Goal: Task Accomplishment & Management: Complete application form

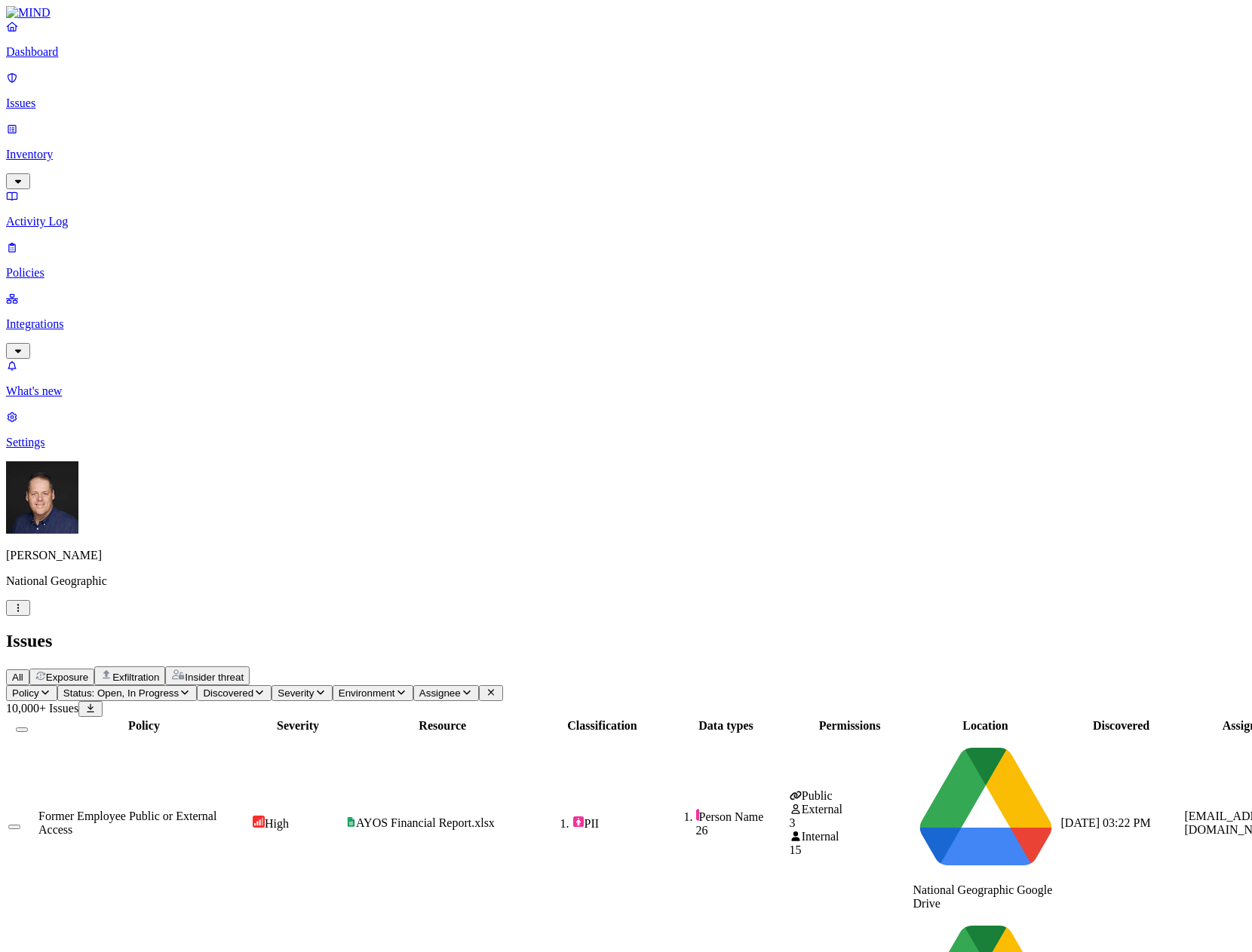
click at [34, 266] on p "Policies" at bounding box center [626, 272] width 1240 height 13
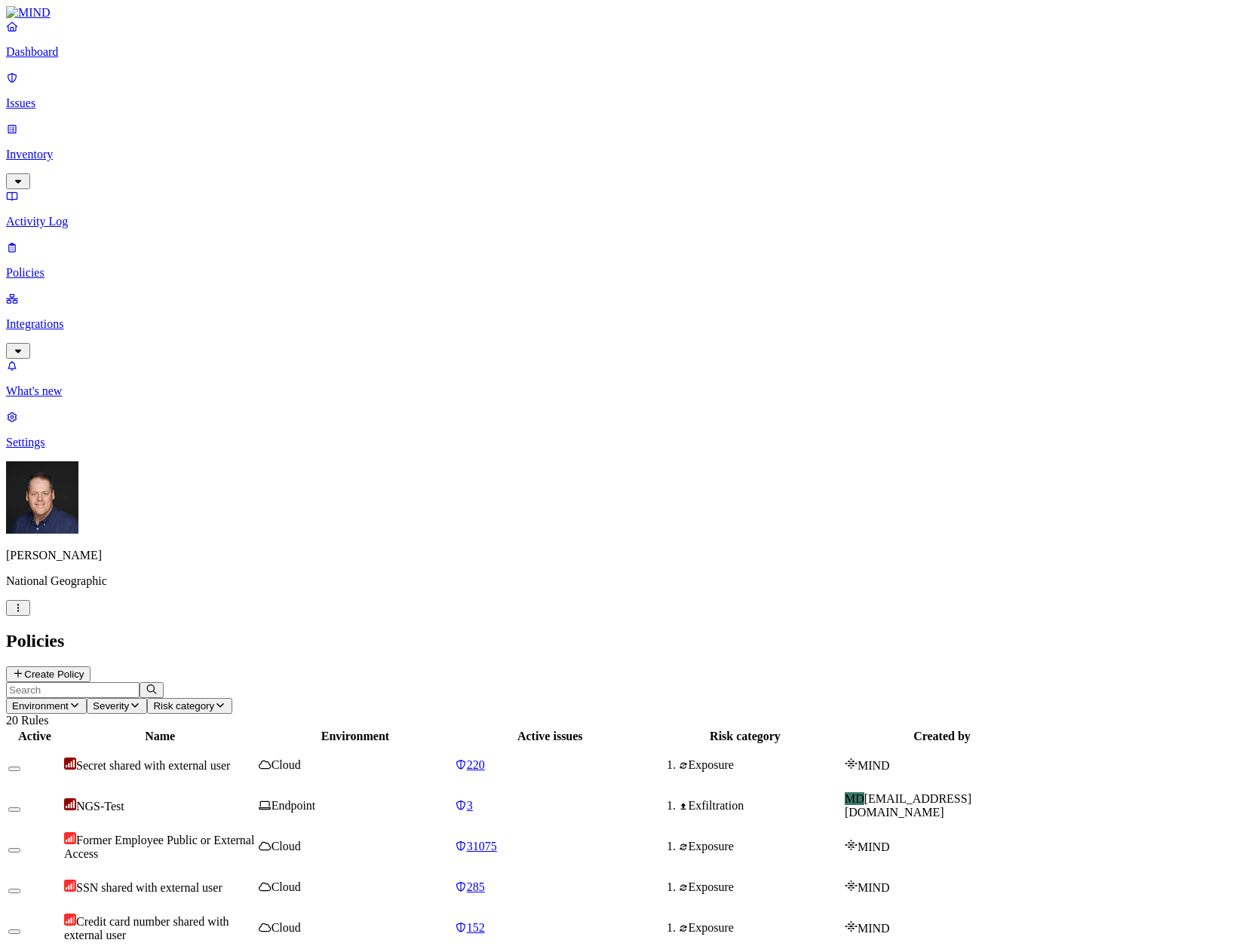
drag, startPoint x: 434, startPoint y: 77, endPoint x: 516, endPoint y: 86, distance: 82.5
click at [315, 743] on div at bounding box center [219, 743] width 191 height 0
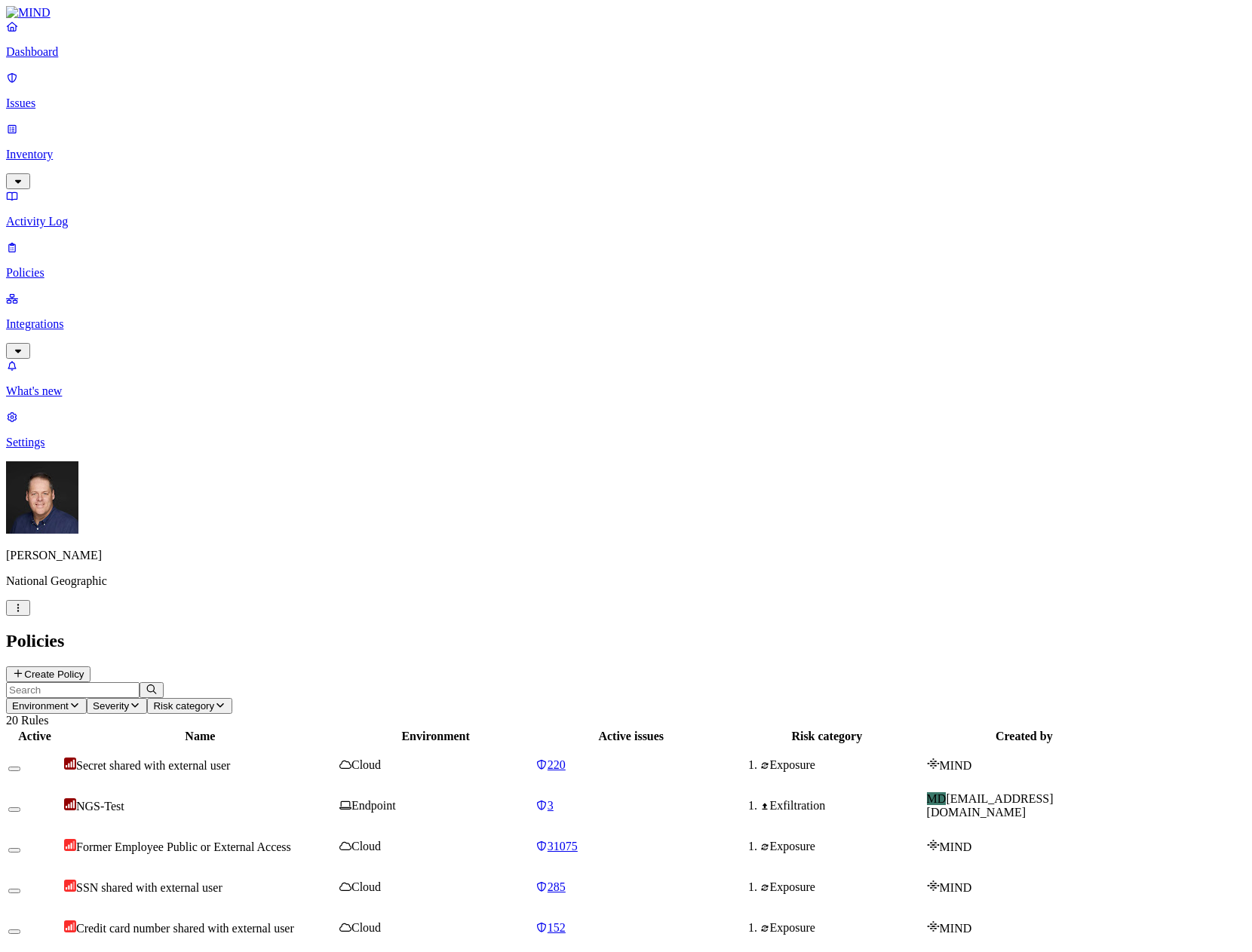
click at [291, 841] on span "Former Employee Public or External Access" at bounding box center [183, 847] width 215 height 13
drag, startPoint x: 352, startPoint y: 732, endPoint x: 355, endPoint y: 725, distance: 7.6
click at [291, 841] on span "Former Employee Public or External Access" at bounding box center [183, 847] width 215 height 13
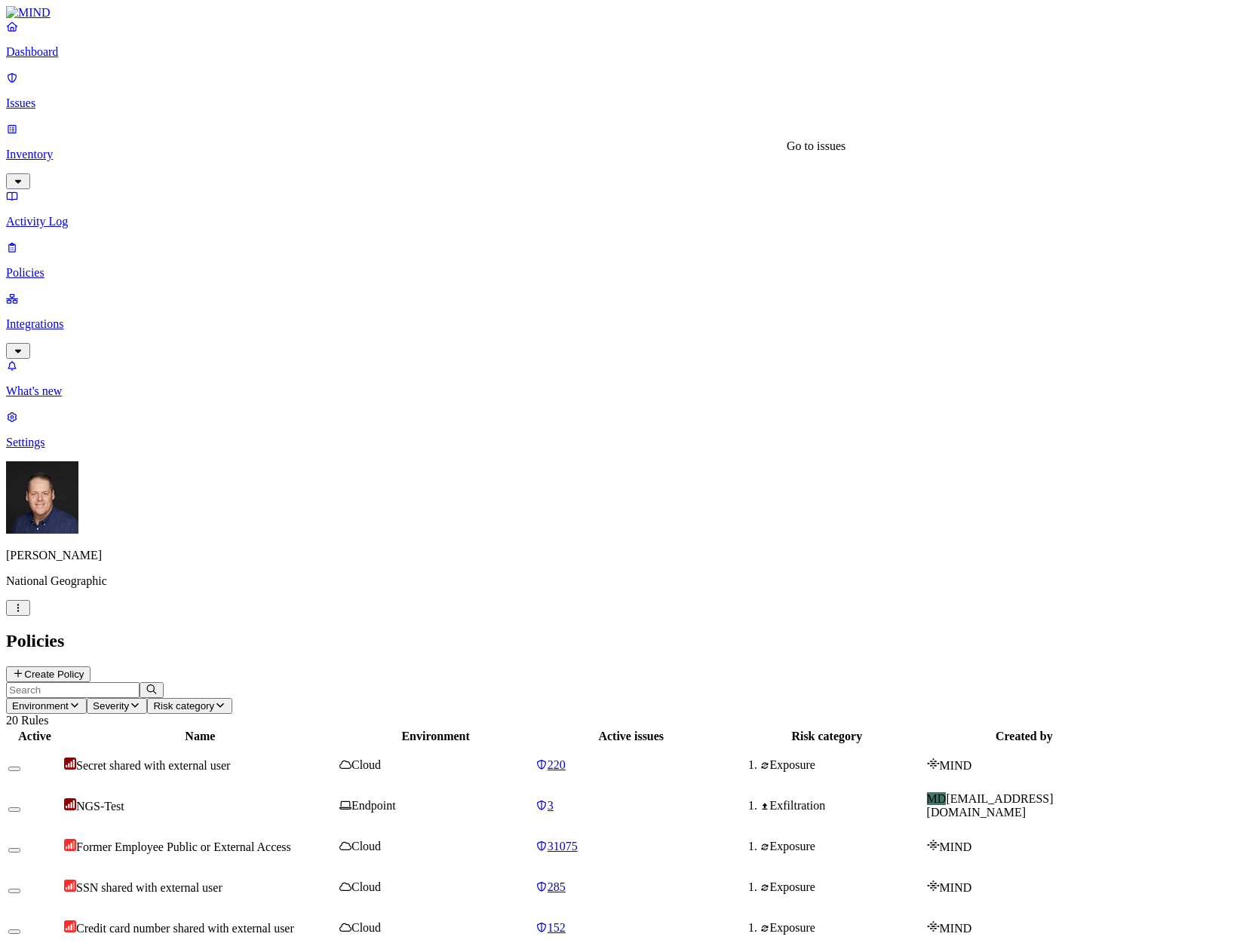
click at [578, 840] on span "31075" at bounding box center [563, 846] width 30 height 13
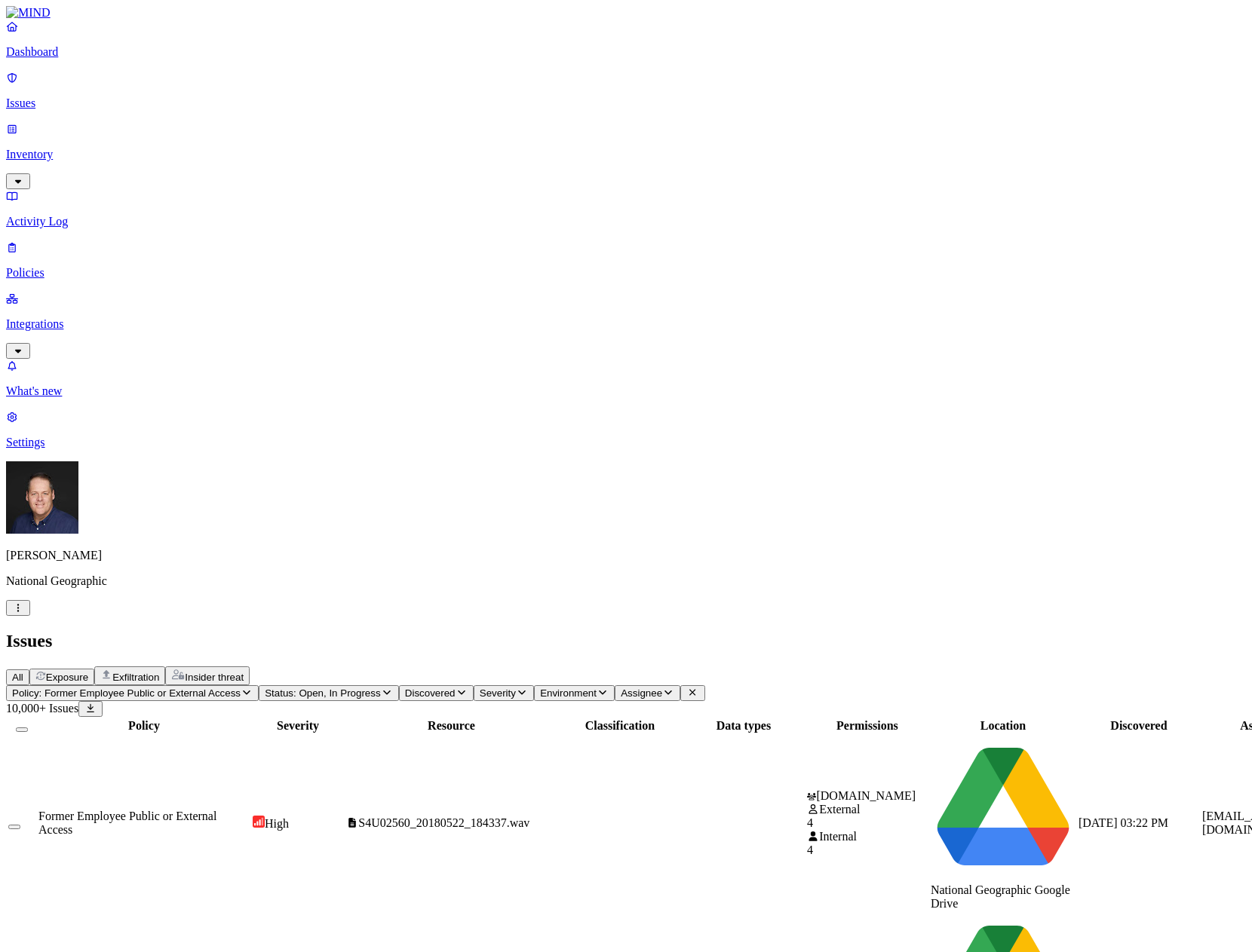
drag, startPoint x: 1076, startPoint y: 385, endPoint x: 985, endPoint y: 361, distance: 94.1
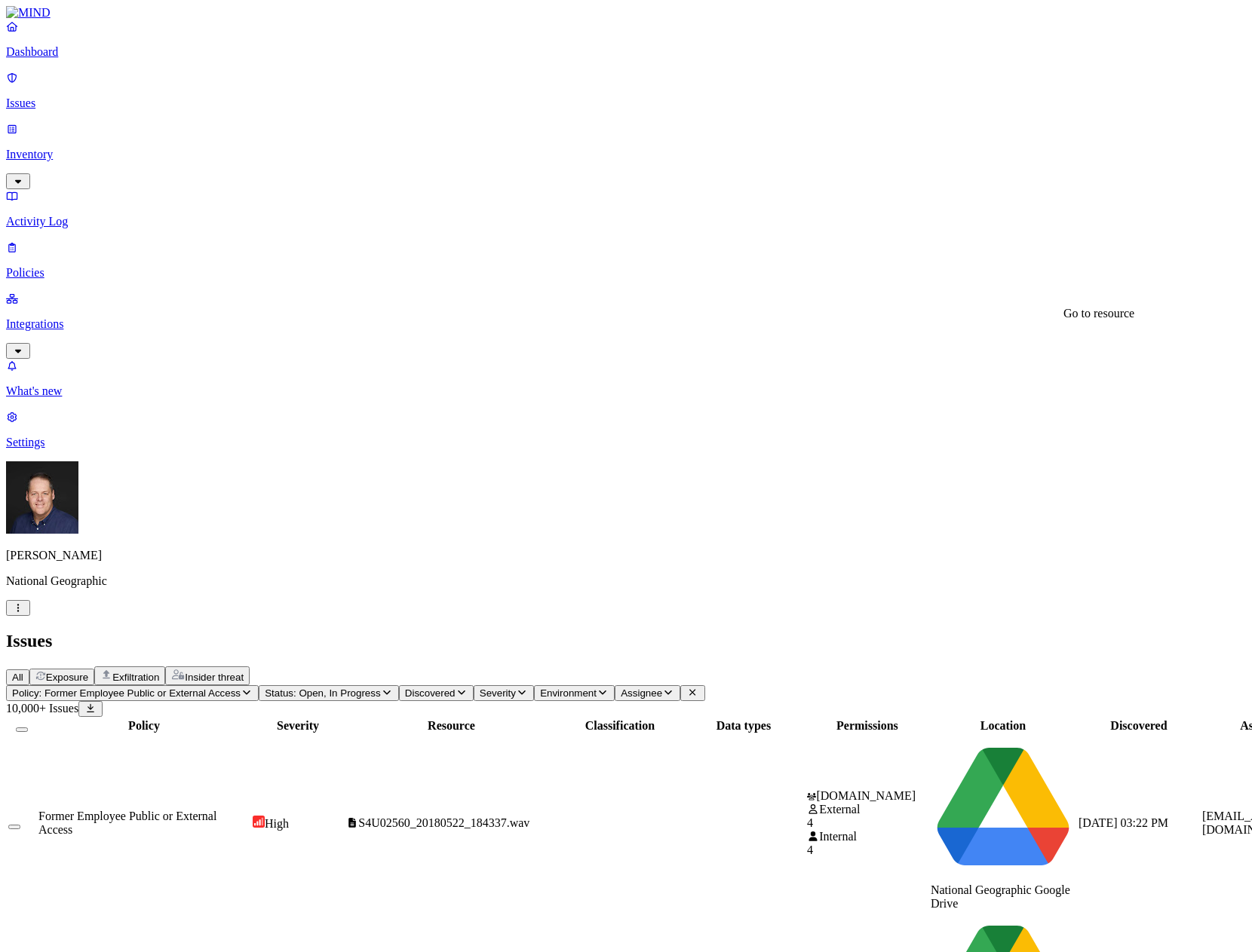
drag, startPoint x: 1215, startPoint y: 505, endPoint x: 880, endPoint y: 507, distance: 335.0
drag, startPoint x: 880, startPoint y: 507, endPoint x: 1025, endPoint y: 376, distance: 195.4
drag, startPoint x: 1137, startPoint y: 229, endPoint x: 1207, endPoint y: 221, distance: 70.5
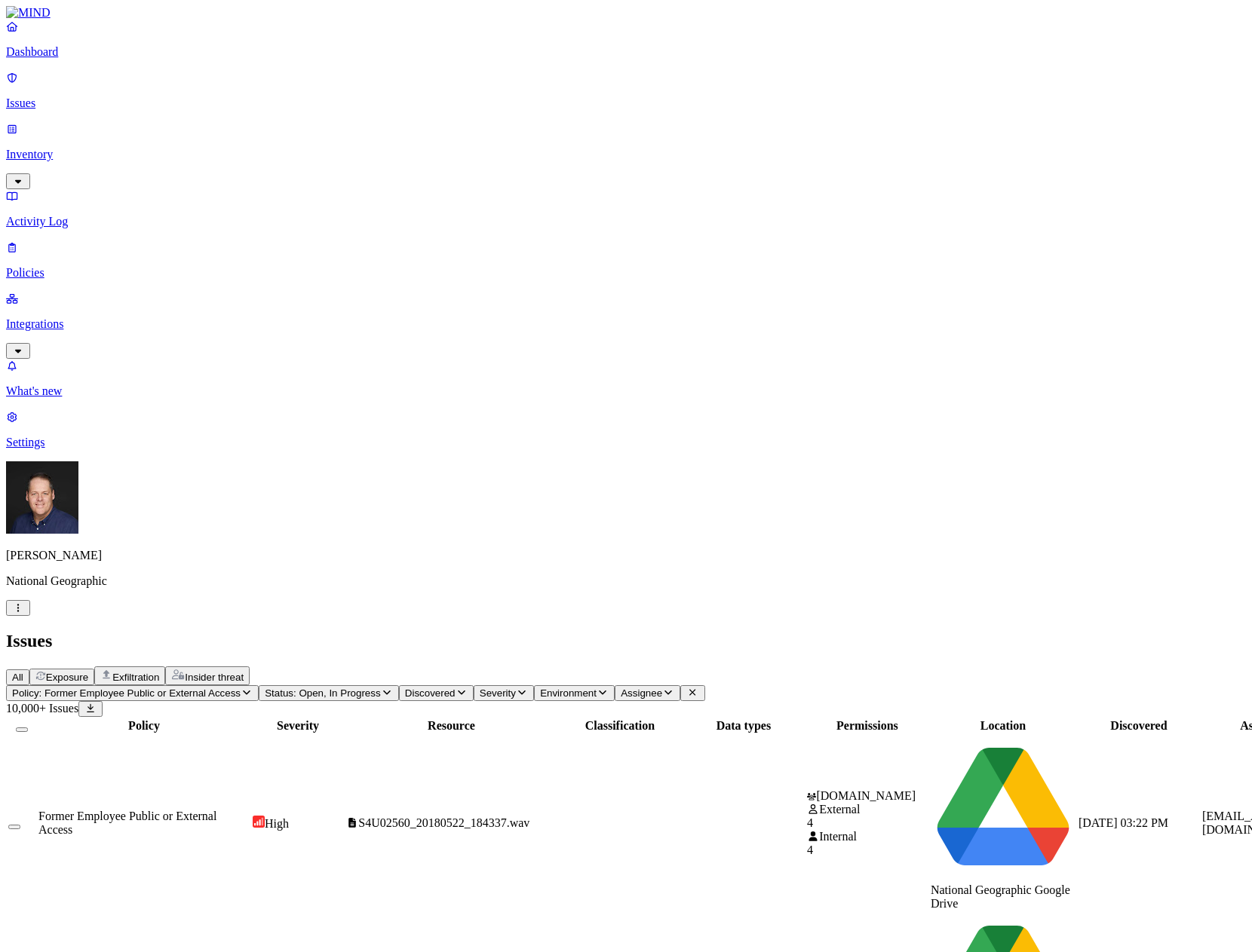
click at [53, 96] on p "Issues" at bounding box center [626, 102] width 1240 height 13
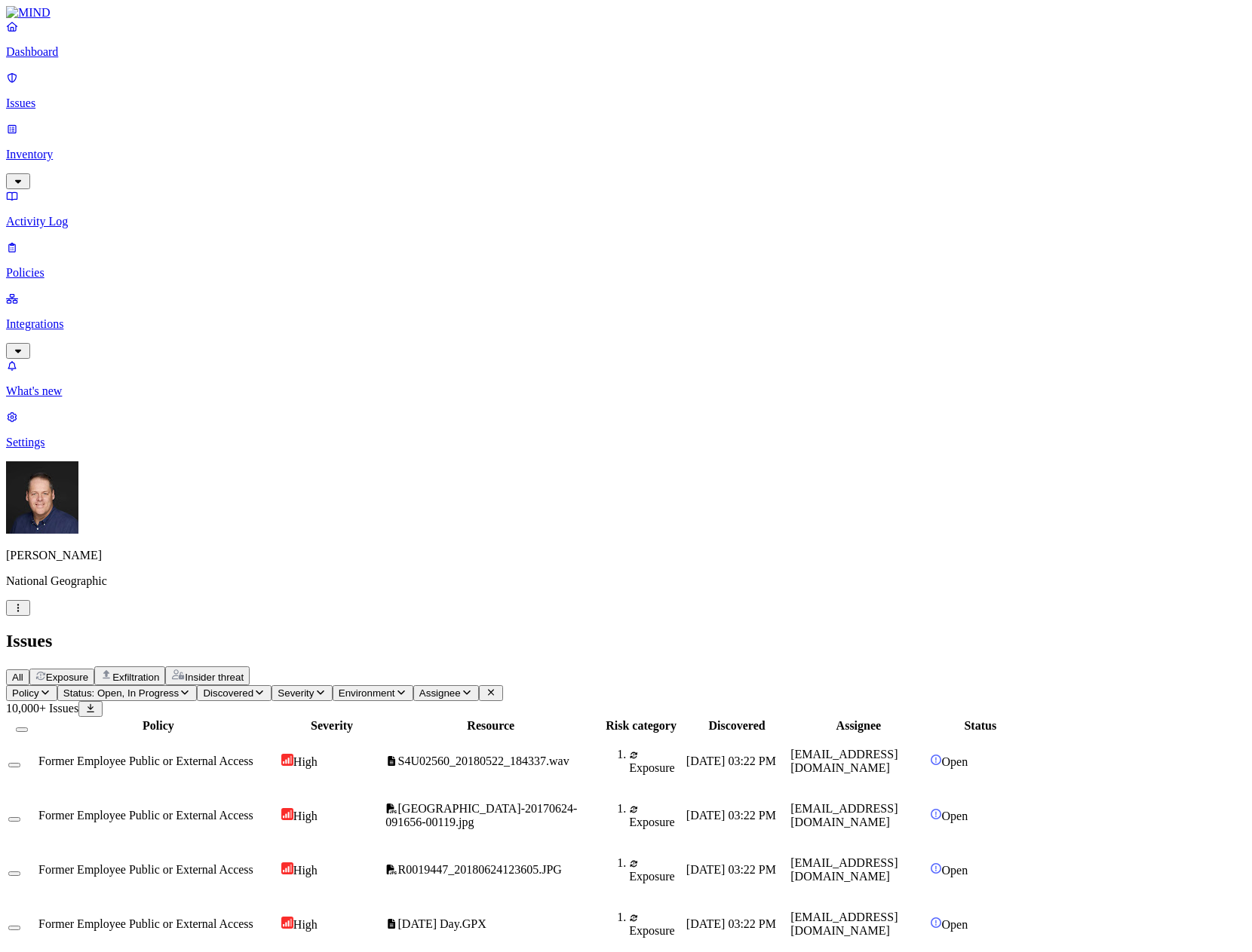
click at [45, 266] on p "Policies" at bounding box center [626, 272] width 1240 height 13
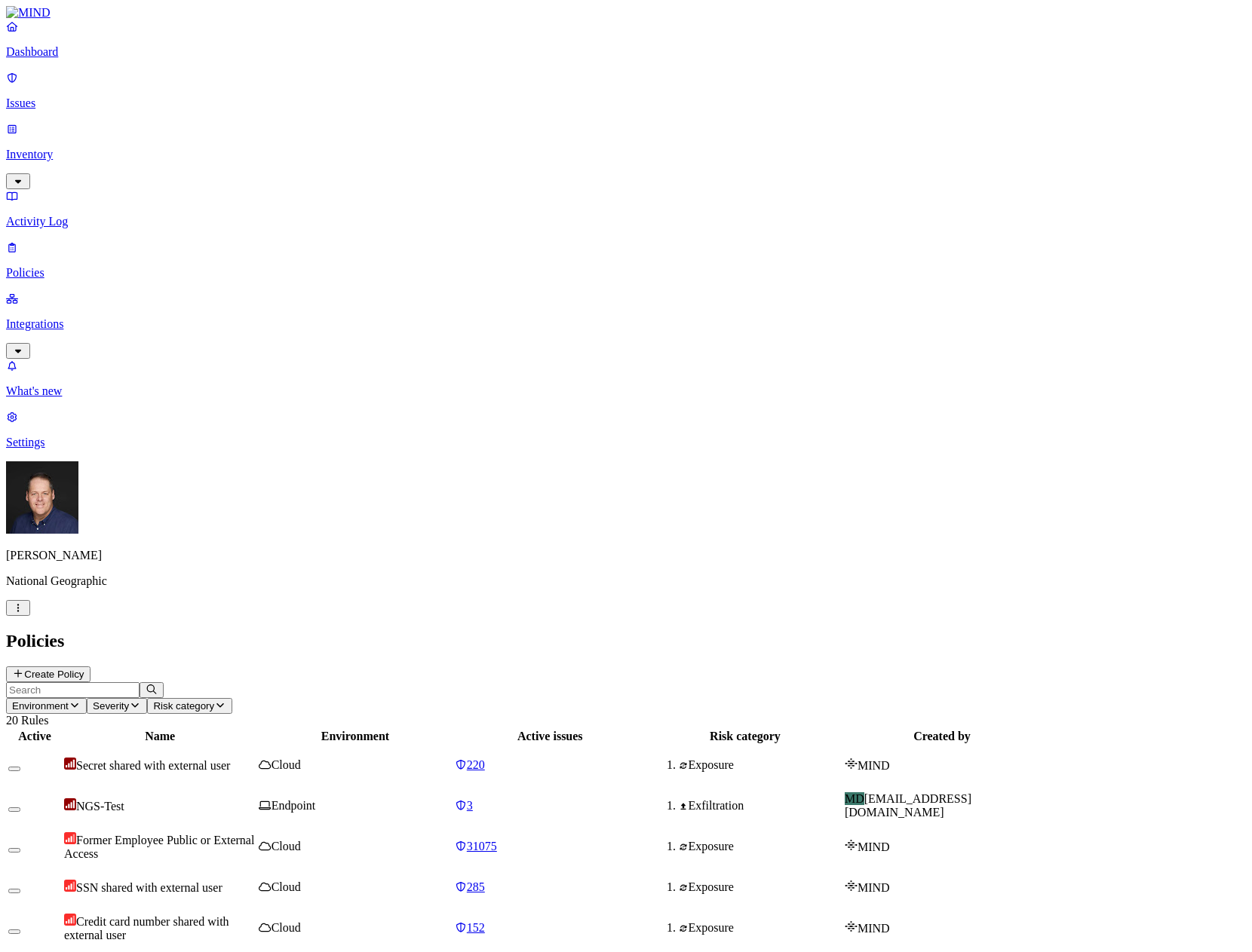
click at [254, 834] on span "Former Employee Public or External Access" at bounding box center [160, 847] width 190 height 26
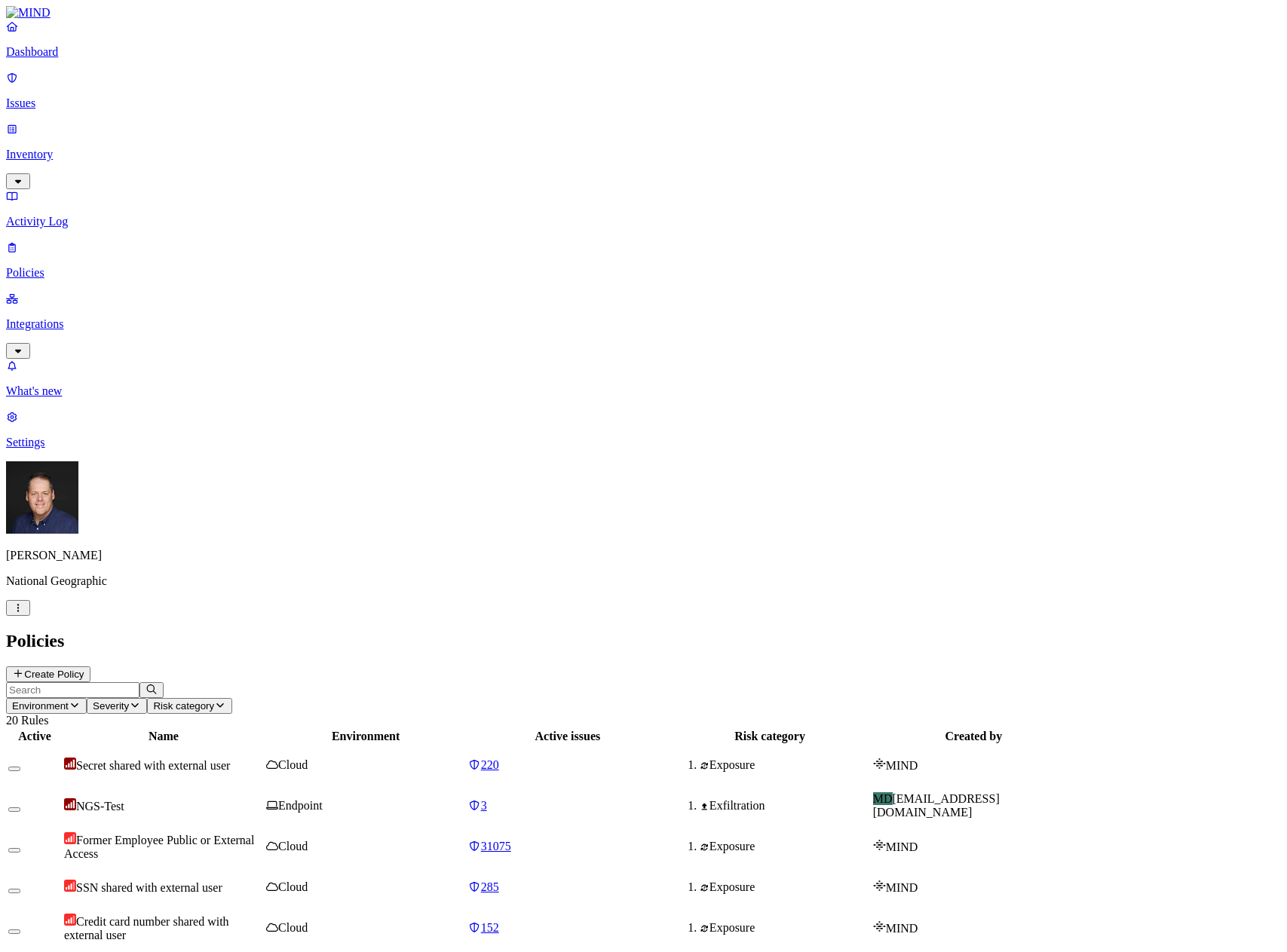
click at [62, 96] on p "Issues" at bounding box center [644, 102] width 1275 height 13
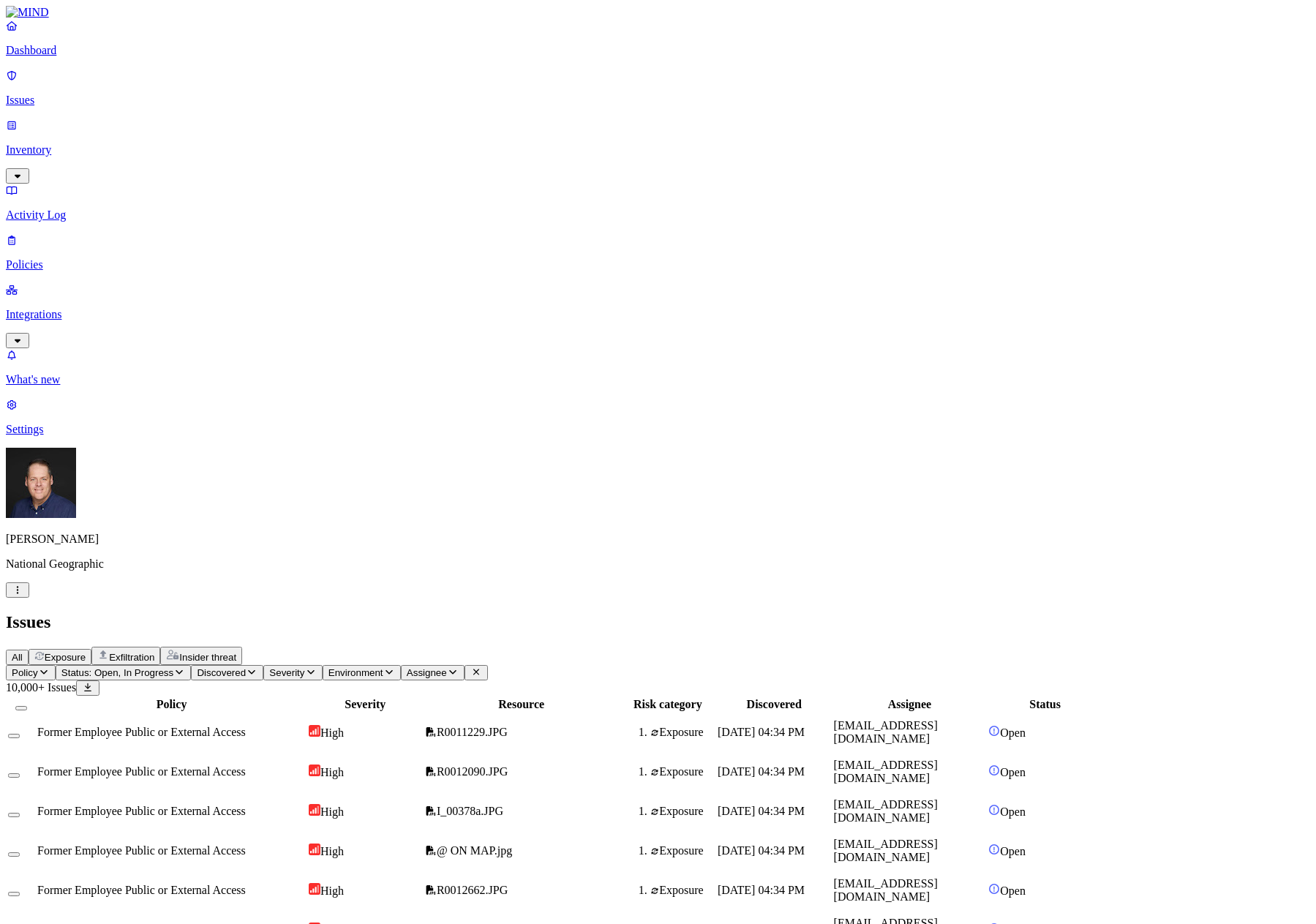
click at [65, 258] on p "Policies" at bounding box center [658, 264] width 1305 height 13
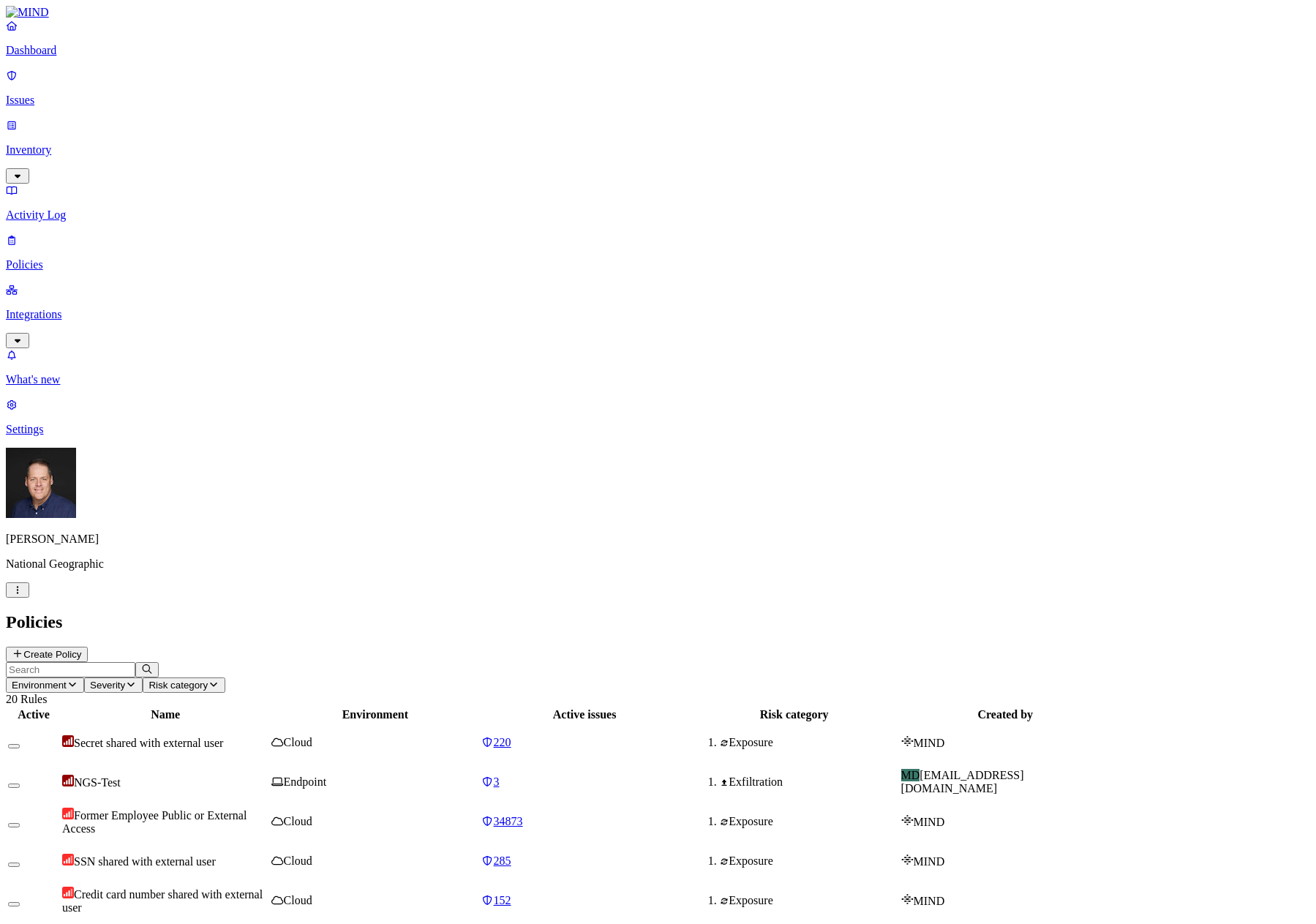
click at [88, 647] on button "Create Policy" at bounding box center [47, 654] width 82 height 15
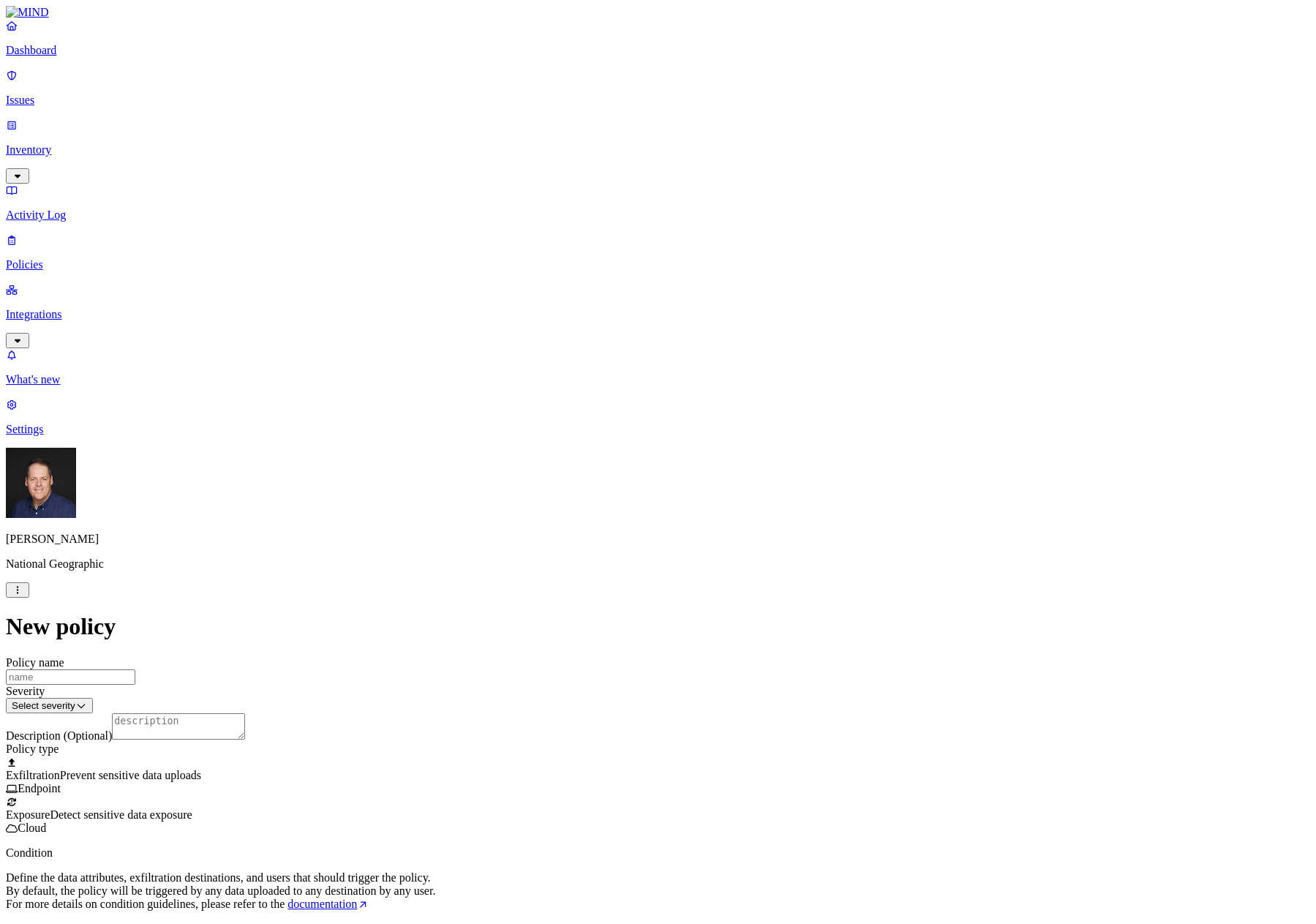
click at [192, 808] on span "Detect sensitive data exposure" at bounding box center [121, 814] width 142 height 13
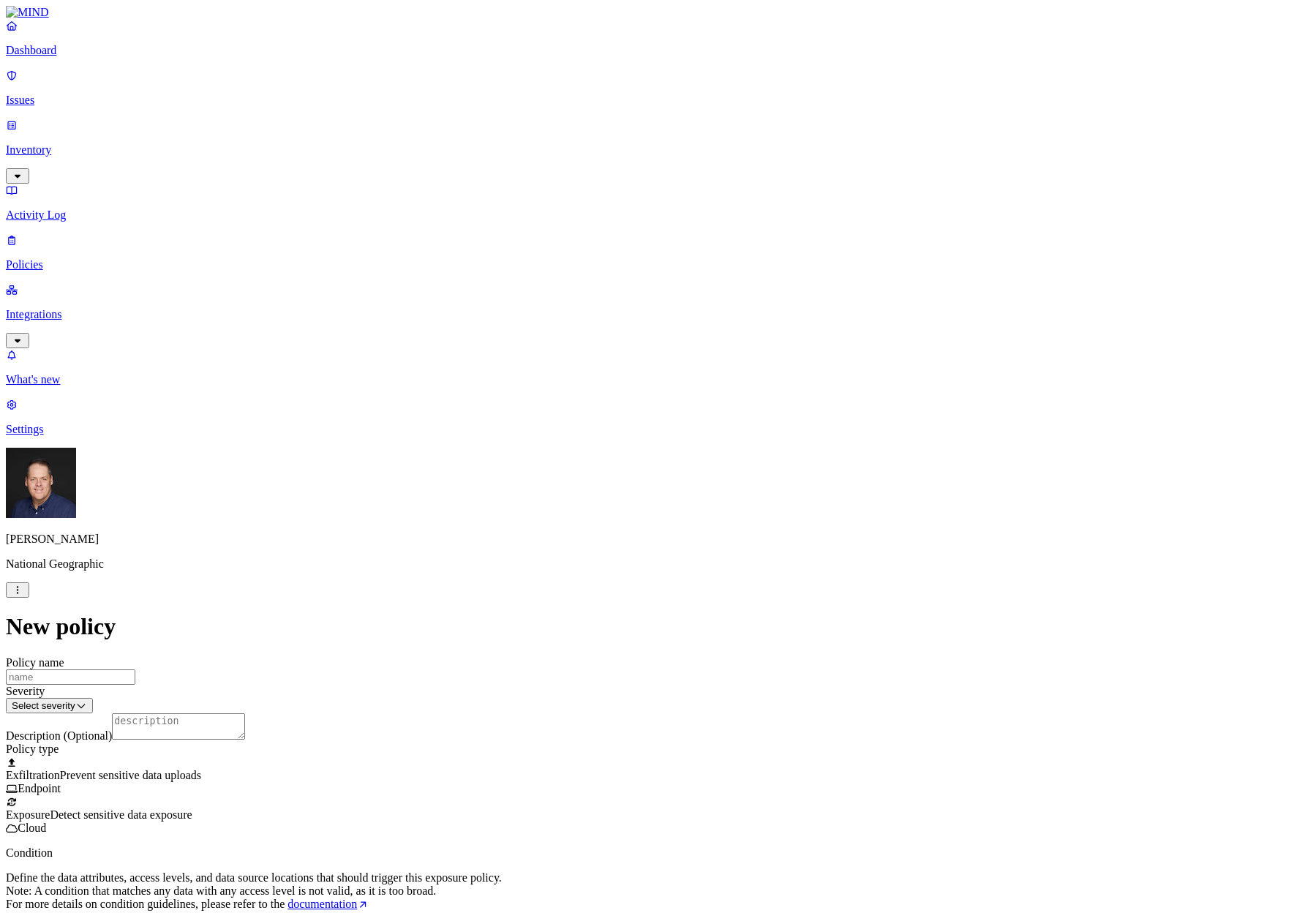
click at [589, 751] on label "External access" at bounding box center [568, 748] width 39 height 26
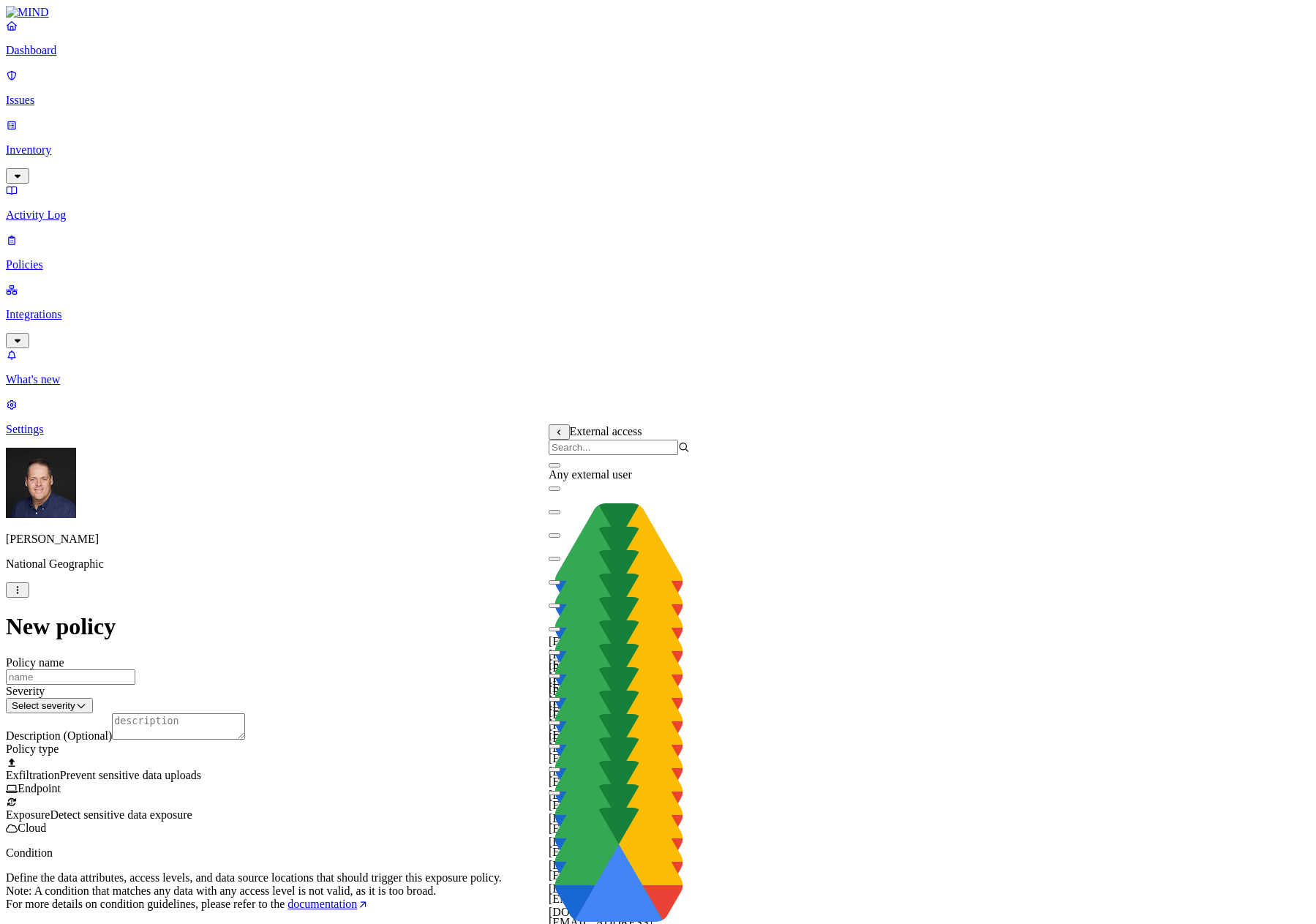
click at [560, 467] on button "button" at bounding box center [554, 465] width 12 height 4
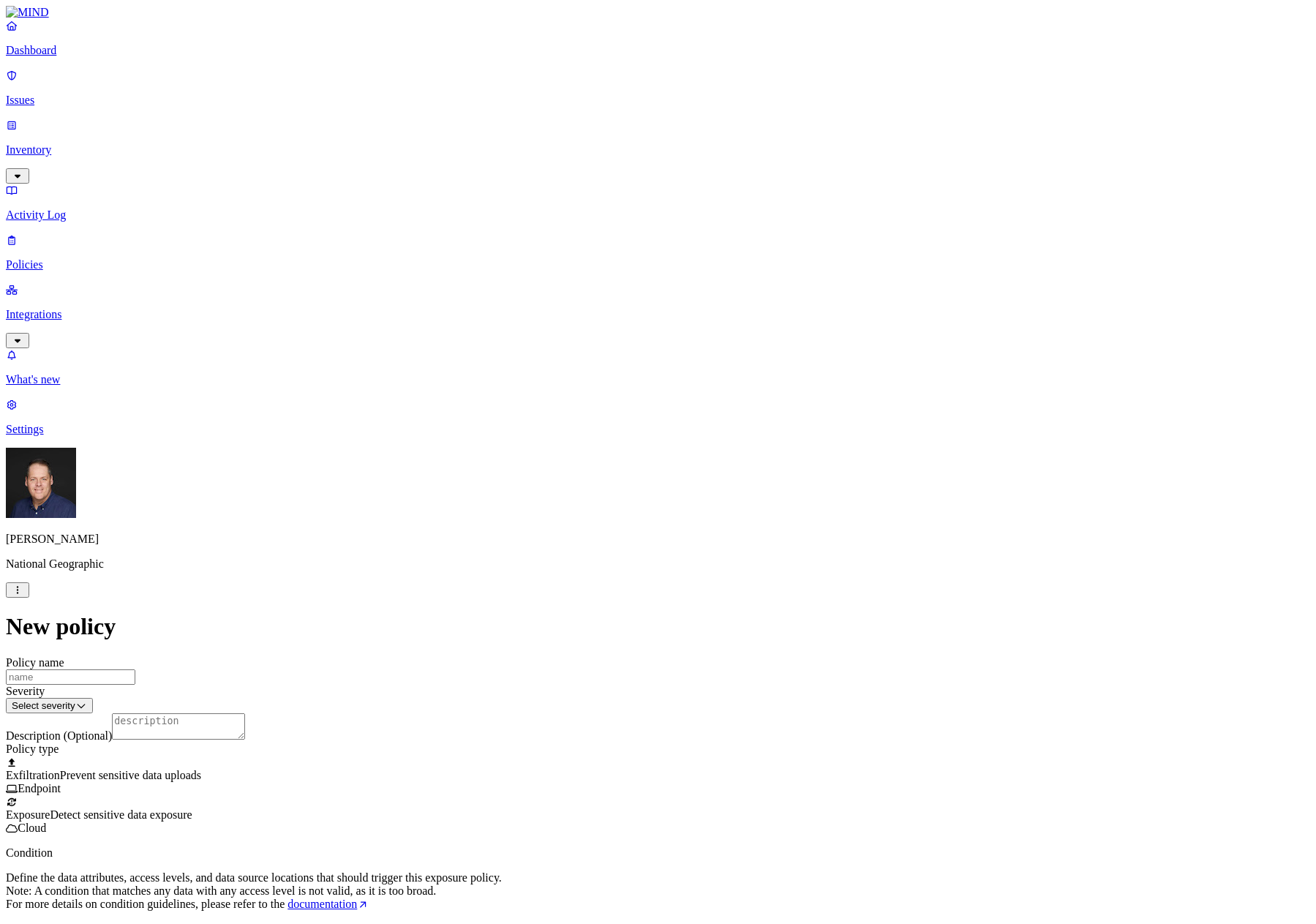
click at [724, 721] on label "OR" at bounding box center [717, 718] width 16 height 13
click at [739, 797] on label "Public access" at bounding box center [724, 787] width 30 height 26
click at [781, 753] on label "Anyone with link" at bounding box center [745, 740] width 73 height 26
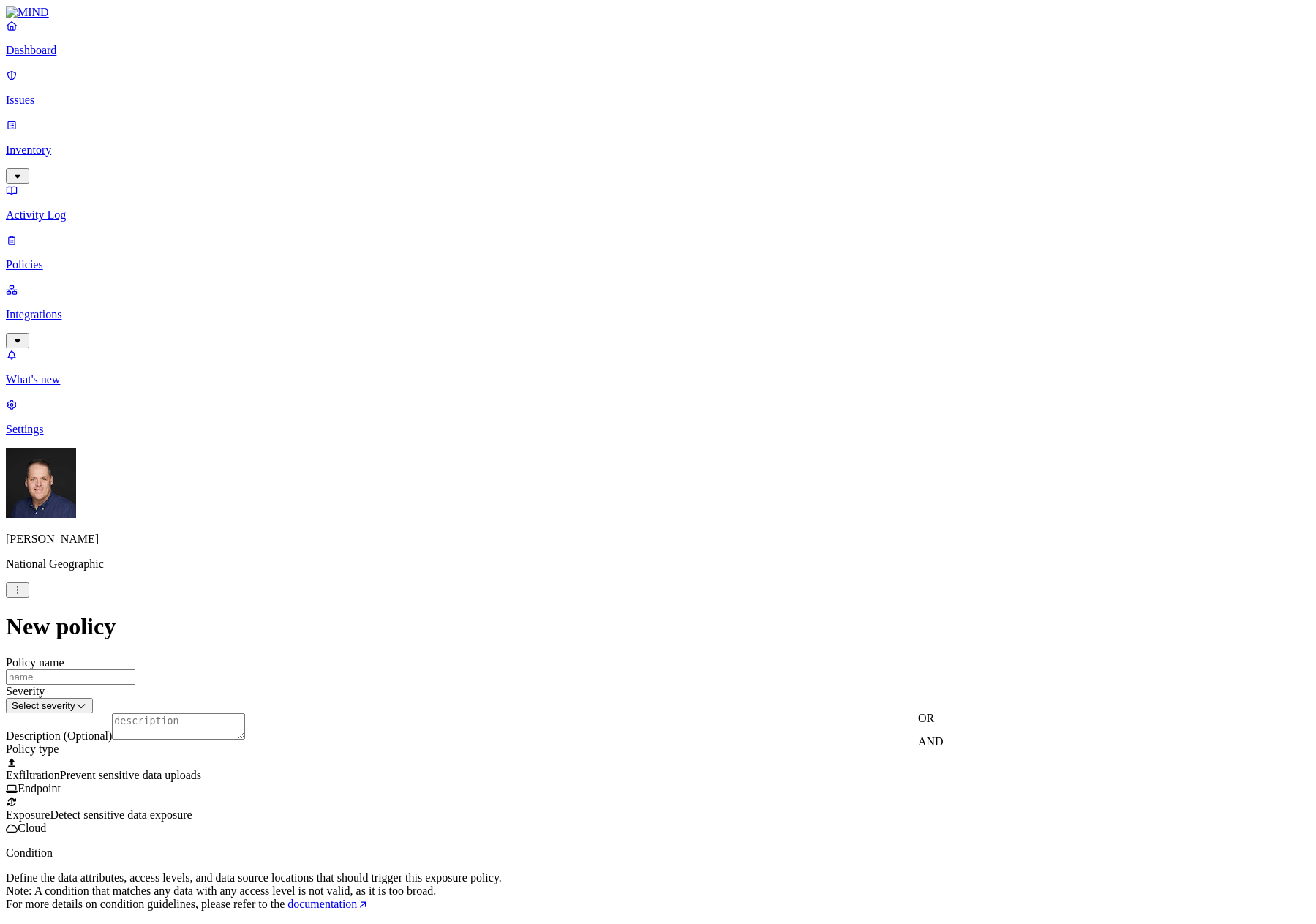
click at [933, 725] on label "OR" at bounding box center [926, 718] width 16 height 13
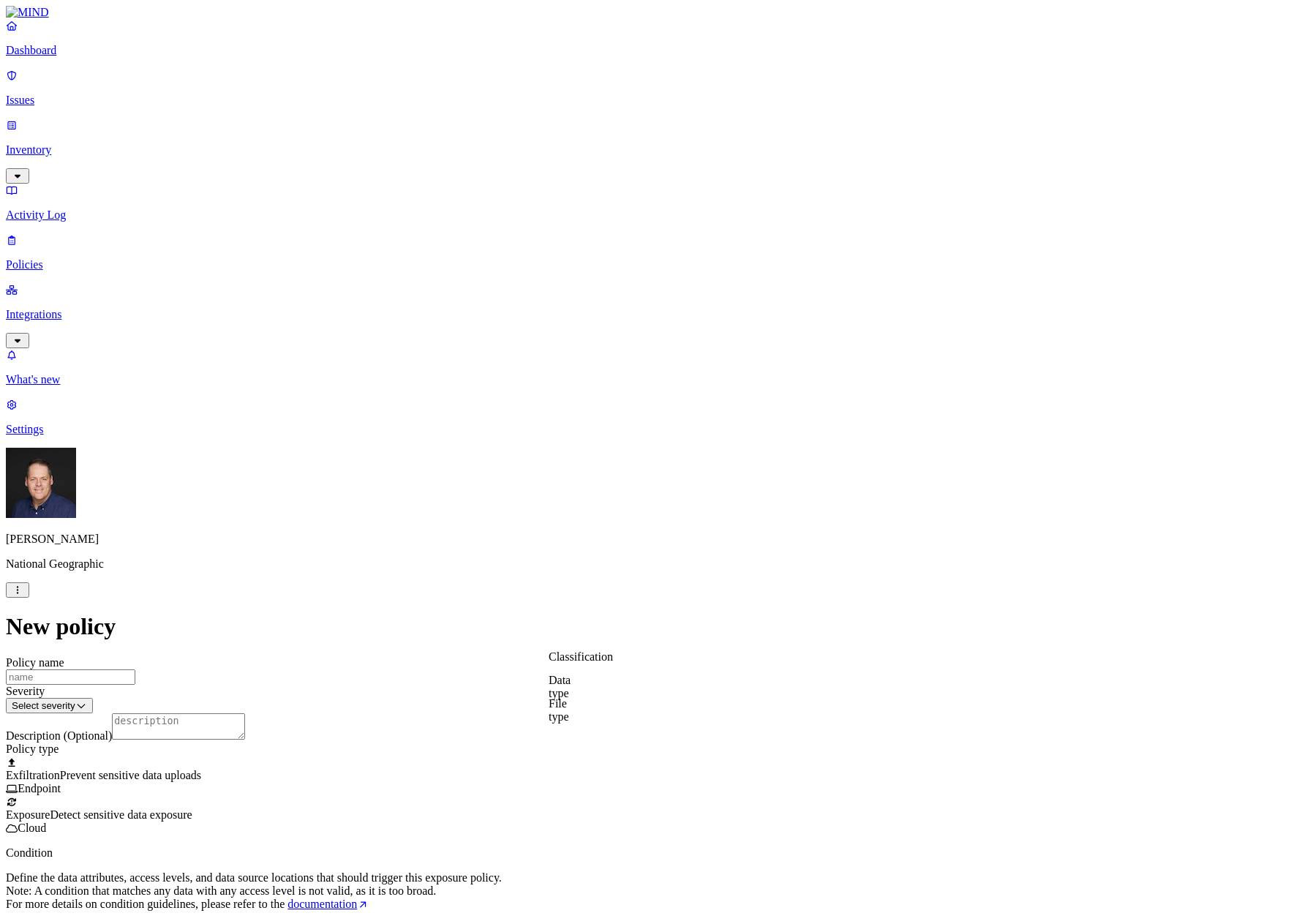
click at [614, 663] on label "Classification" at bounding box center [580, 656] width 64 height 13
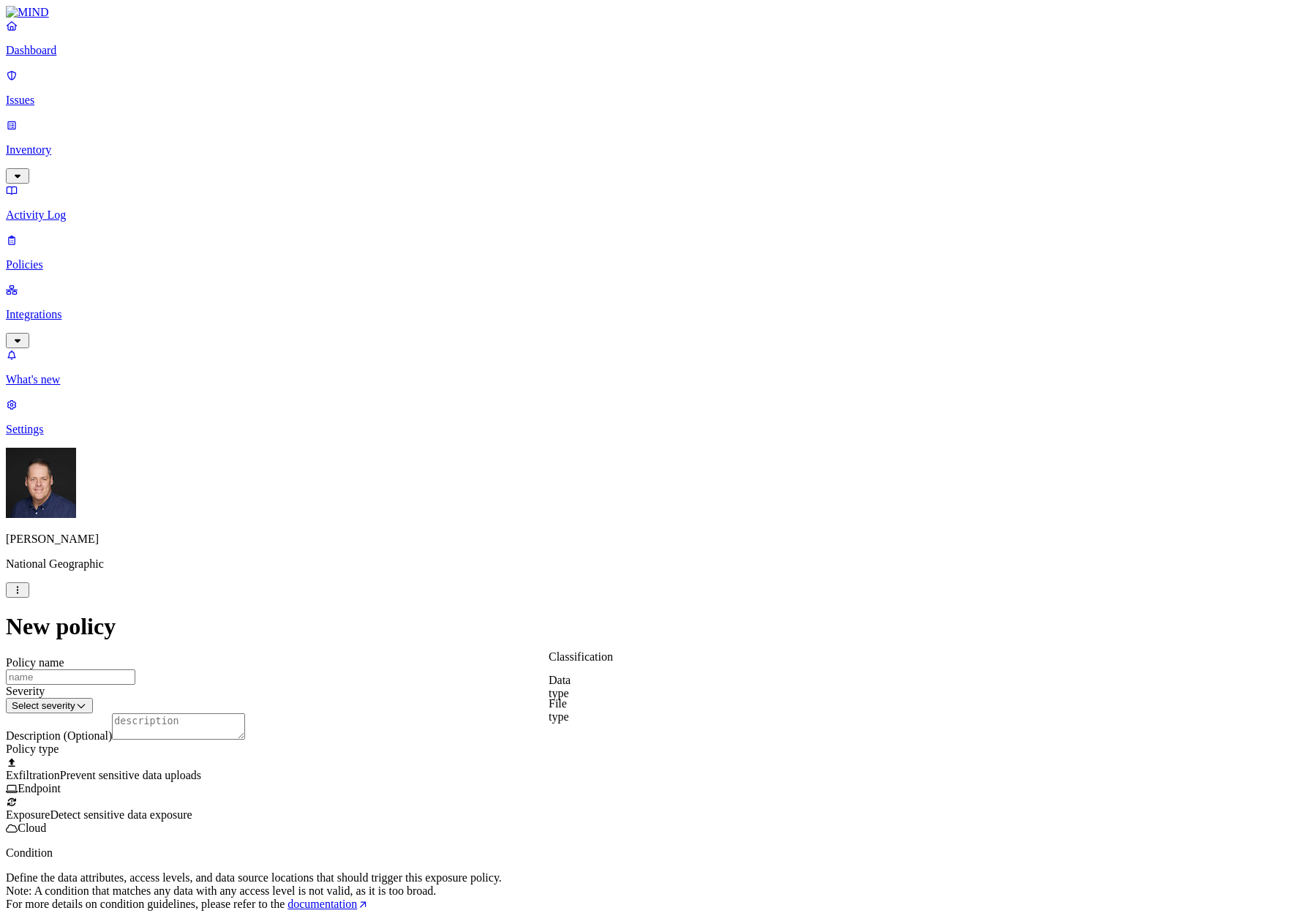
click at [571, 697] on label "Data type" at bounding box center [560, 687] width 22 height 26
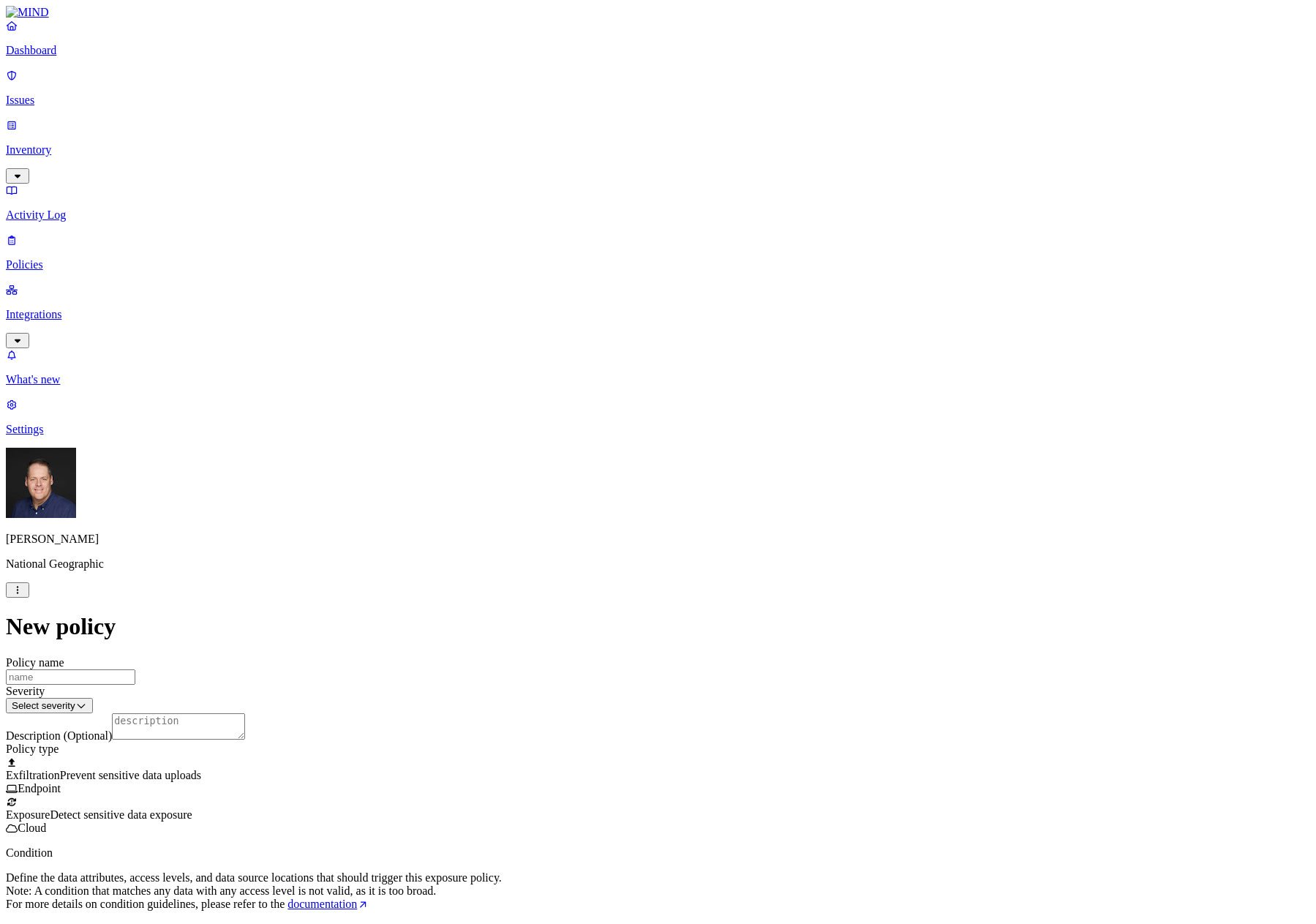
click at [51, 258] on p "Policies" at bounding box center [658, 264] width 1305 height 13
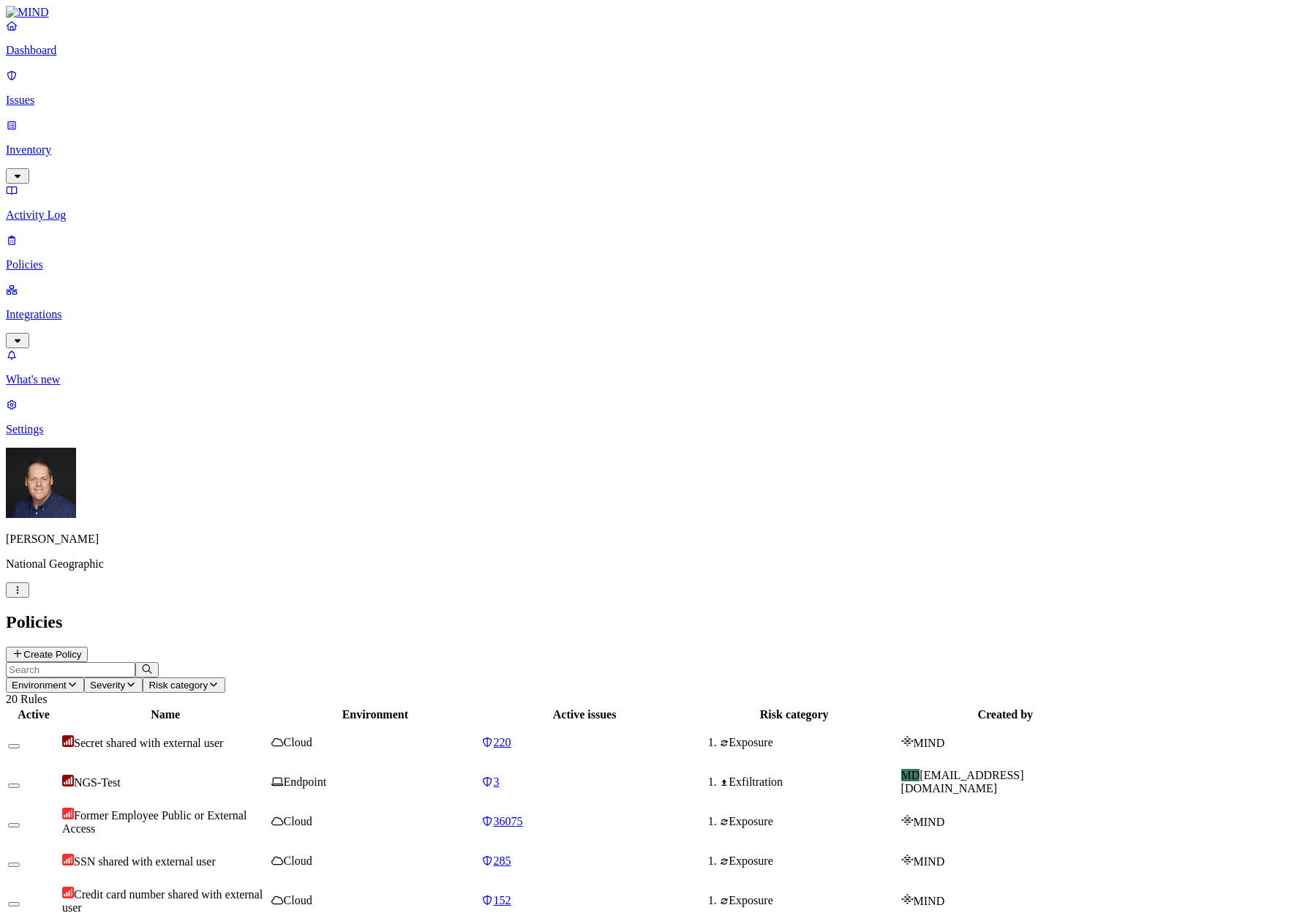
click at [246, 809] on span "Former Employee Public or External Access" at bounding box center [155, 822] width 185 height 26
click at [88, 647] on button "Create Policy" at bounding box center [47, 654] width 82 height 15
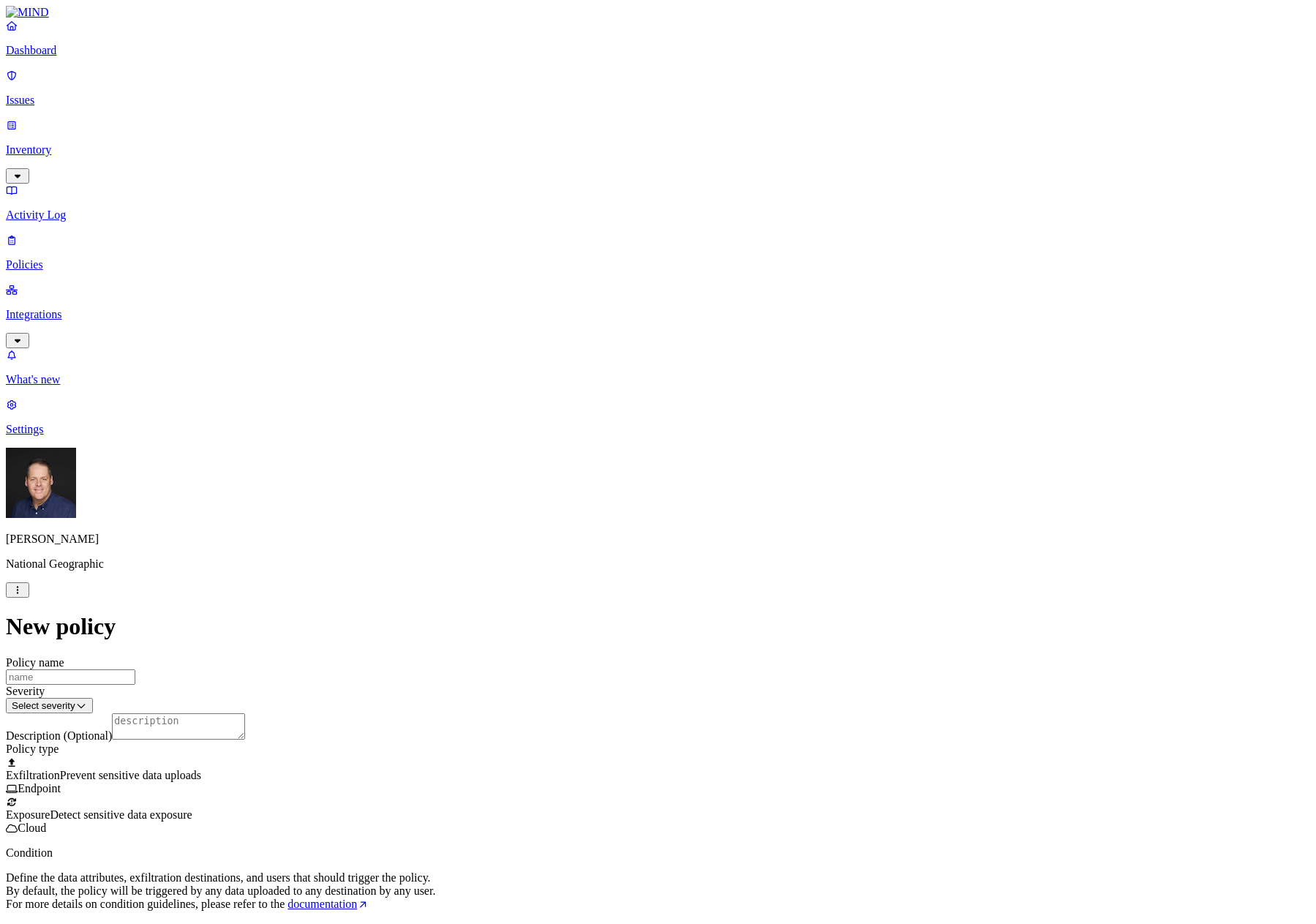
click at [192, 808] on span "Detect sensitive data exposure" at bounding box center [121, 814] width 142 height 13
click at [201, 769] on span "Prevent sensitive data uploads" at bounding box center [130, 775] width 141 height 13
click at [192, 808] on span "Detect sensitive data exposure" at bounding box center [121, 814] width 142 height 13
click at [585, 730] on label "Internal access" at bounding box center [566, 725] width 37 height 26
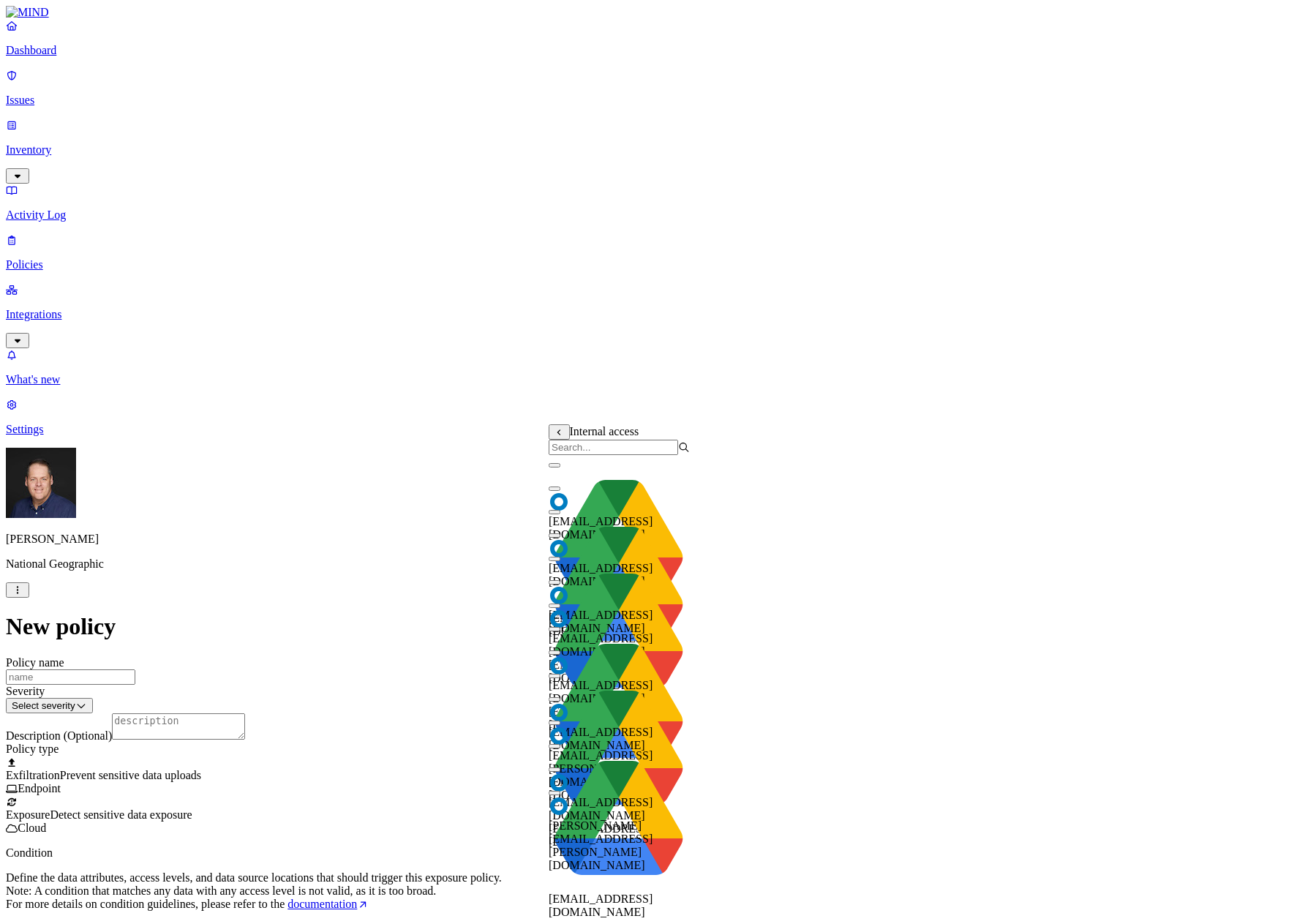
click at [634, 455] on input "search" at bounding box center [613, 447] width 129 height 15
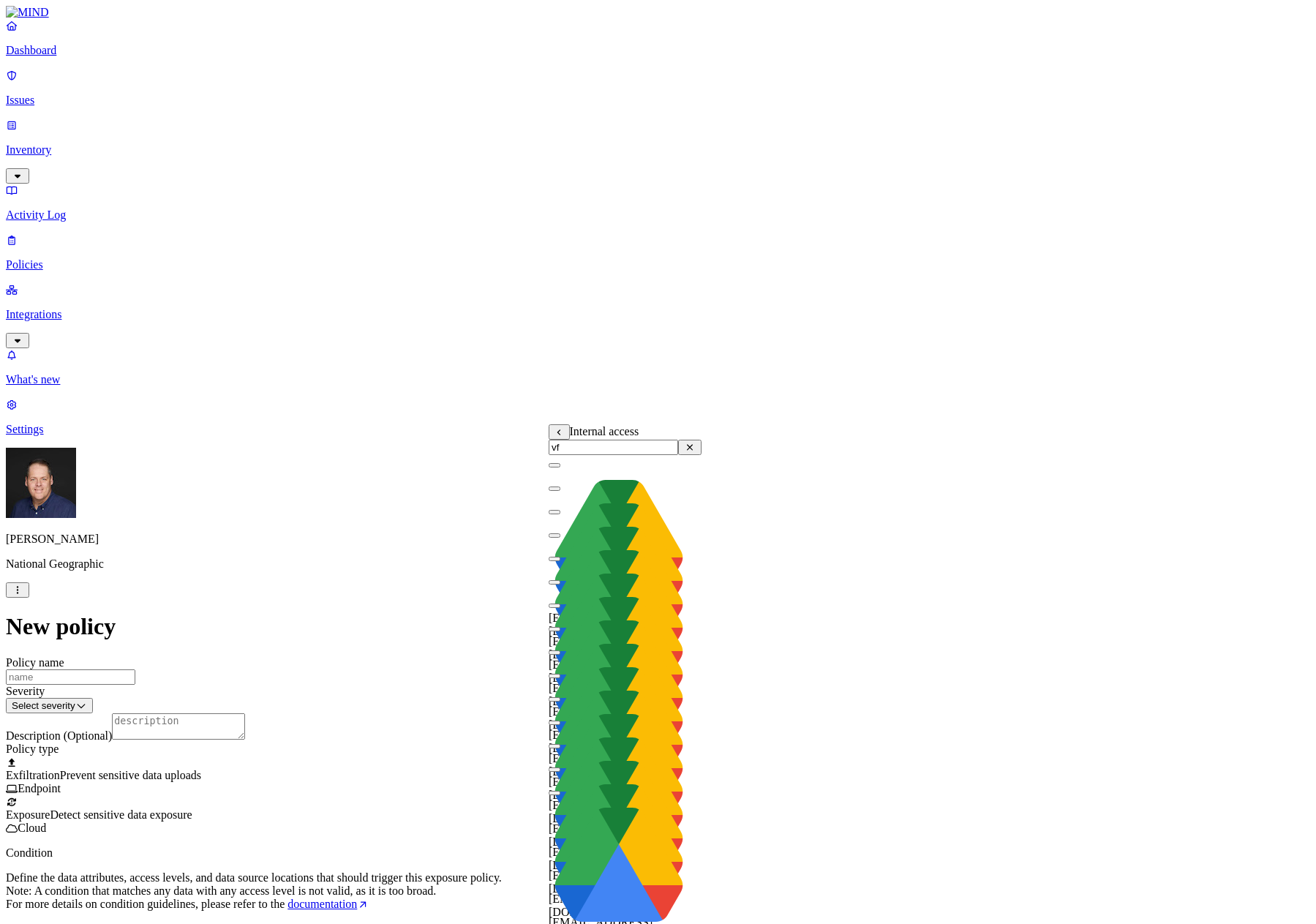
type input "v"
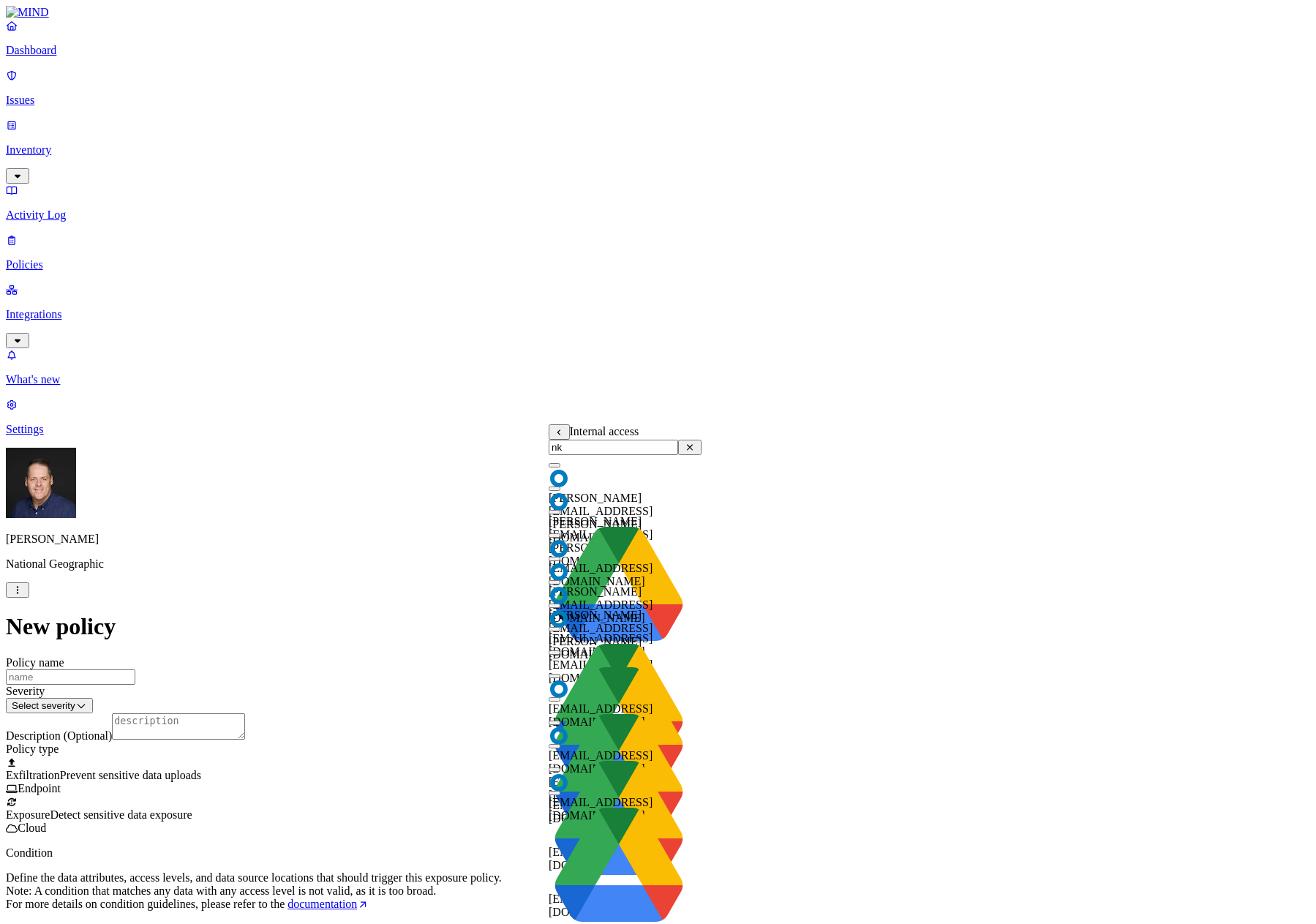
type input "n"
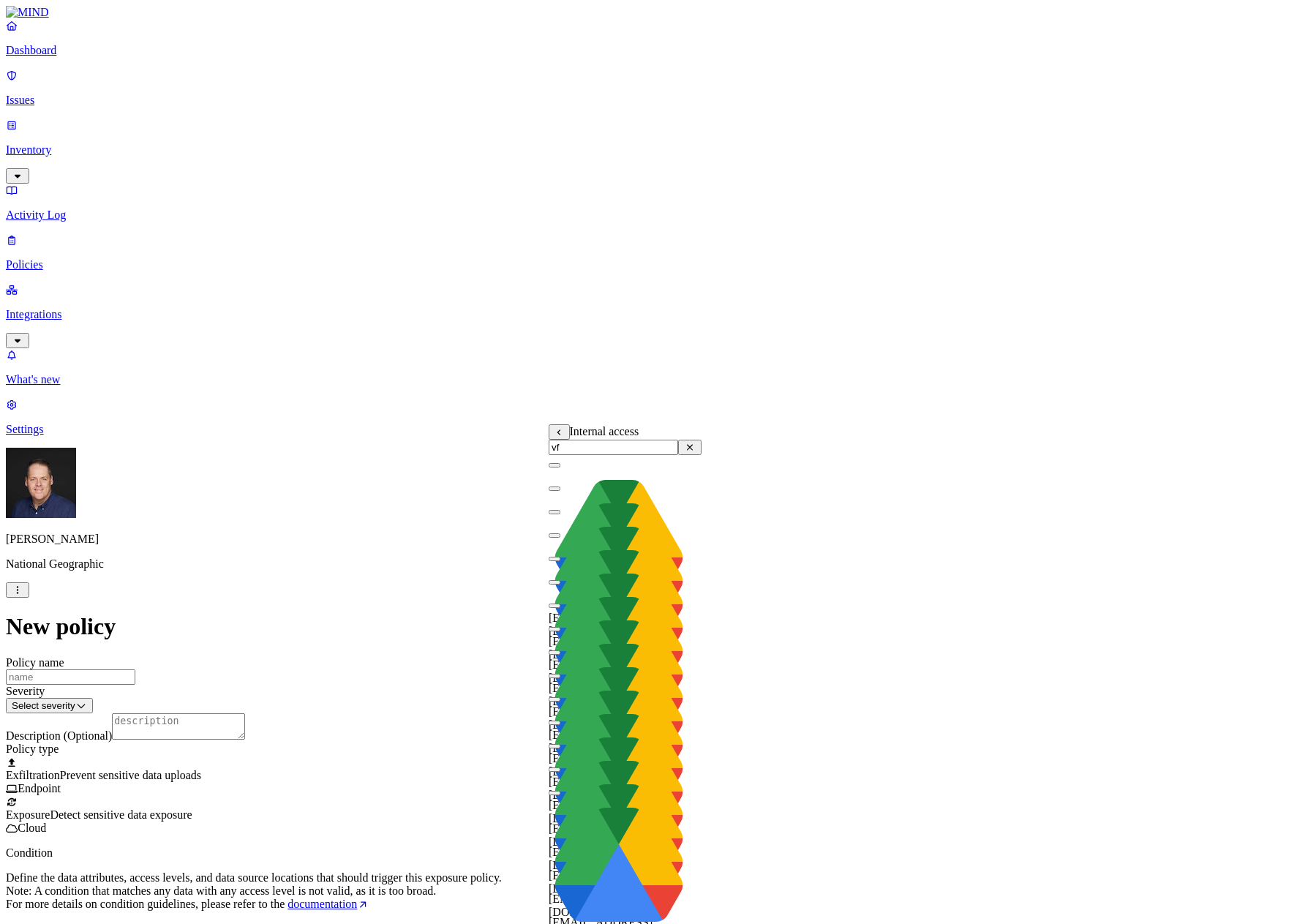
type input "v"
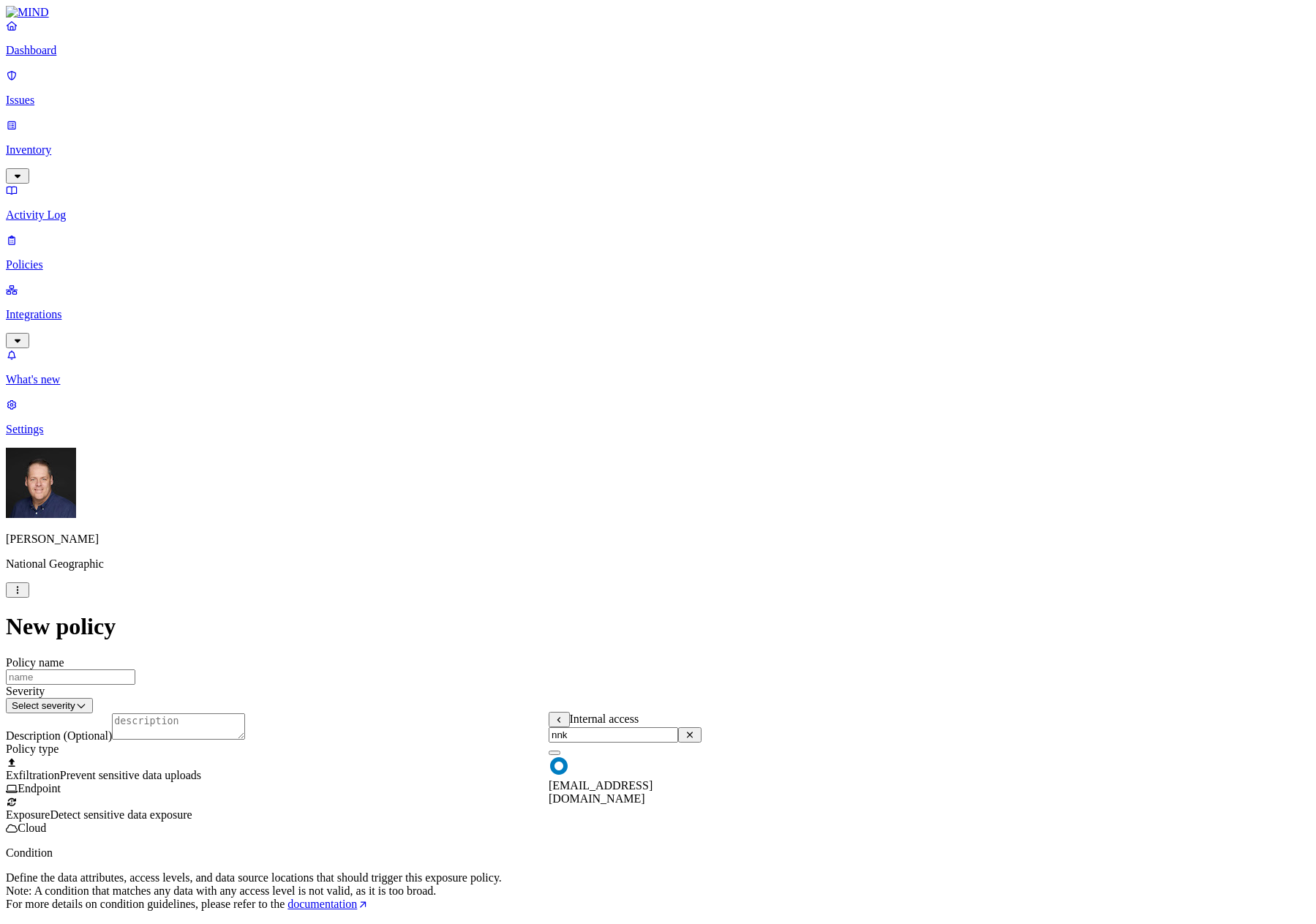
type input "nnk"
click at [667, 766] on body "Dashboard Issues Inventory Activity Log Policies Integrations What's new 1 Sett…" at bounding box center [658, 656] width 1305 height 1301
click at [560, 755] on button "button" at bounding box center [554, 752] width 12 height 4
click at [697, 771] on div "[EMAIL_ADDRESS][DOMAIN_NAME]" at bounding box center [625, 775] width 153 height 65
click at [560, 755] on button "button" at bounding box center [554, 752] width 12 height 4
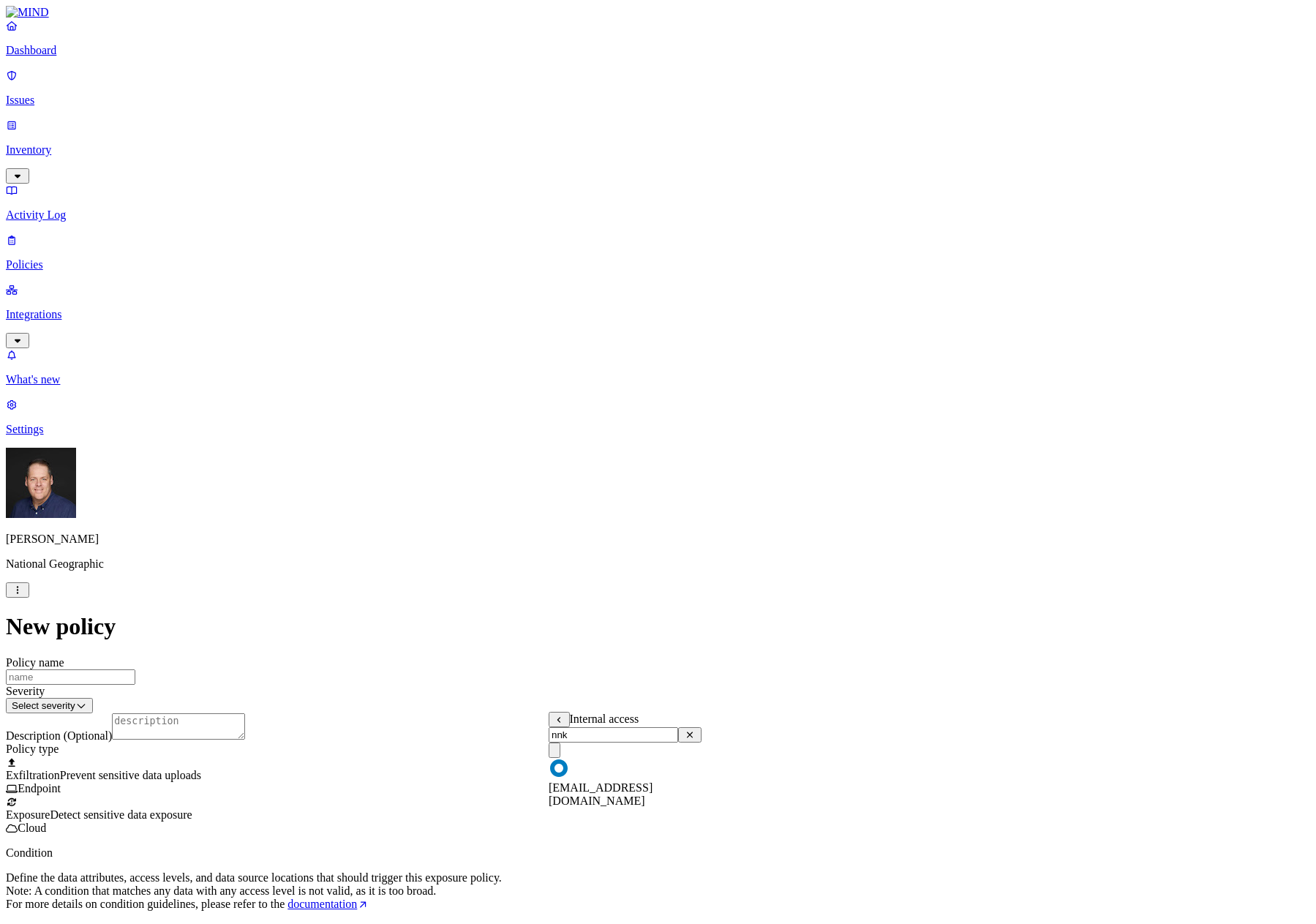
click at [745, 725] on label "OR" at bounding box center [738, 718] width 16 height 13
click at [766, 749] on label "Internal access" at bounding box center [748, 740] width 37 height 26
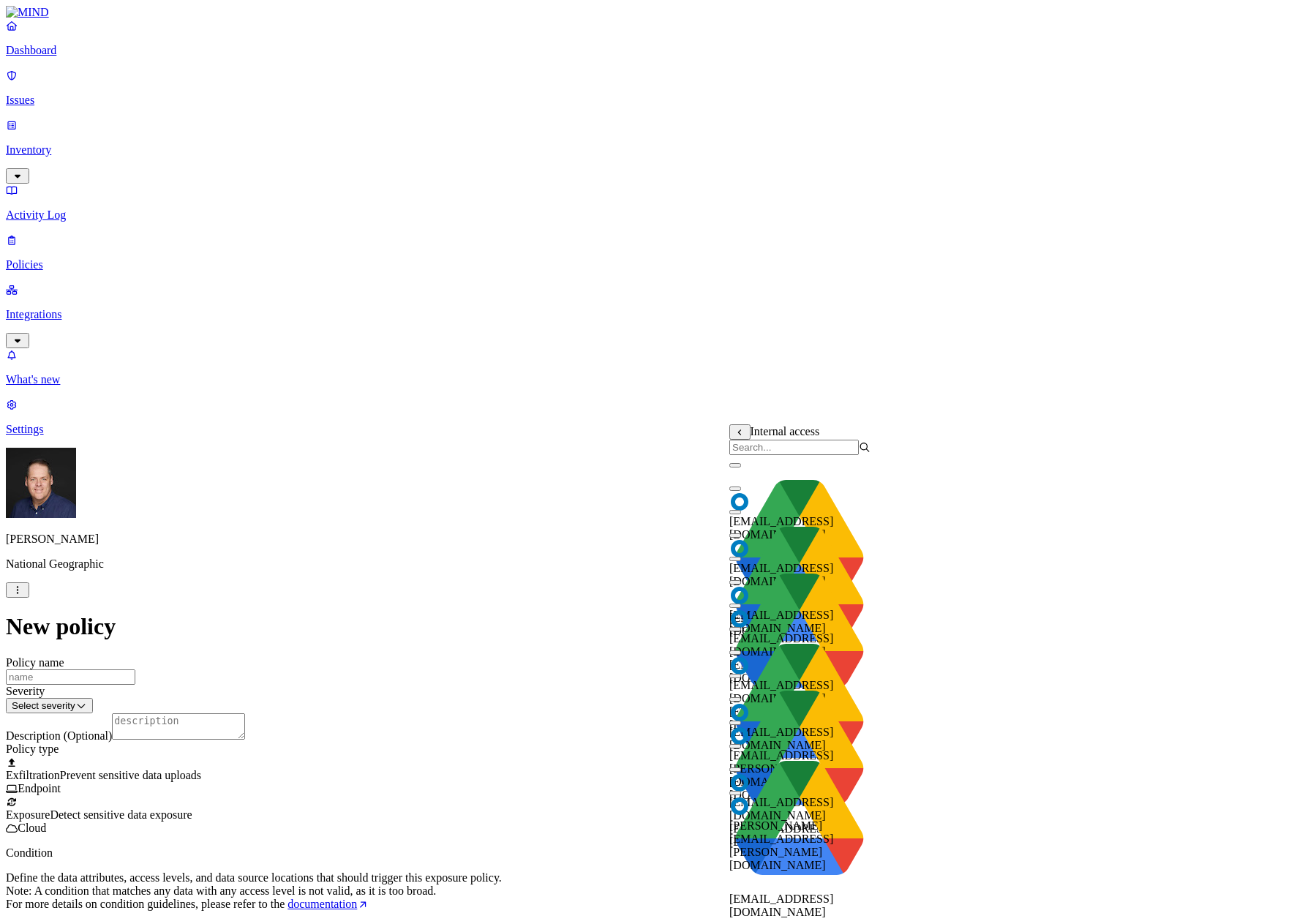
click at [774, 450] on input "search" at bounding box center [794, 447] width 129 height 15
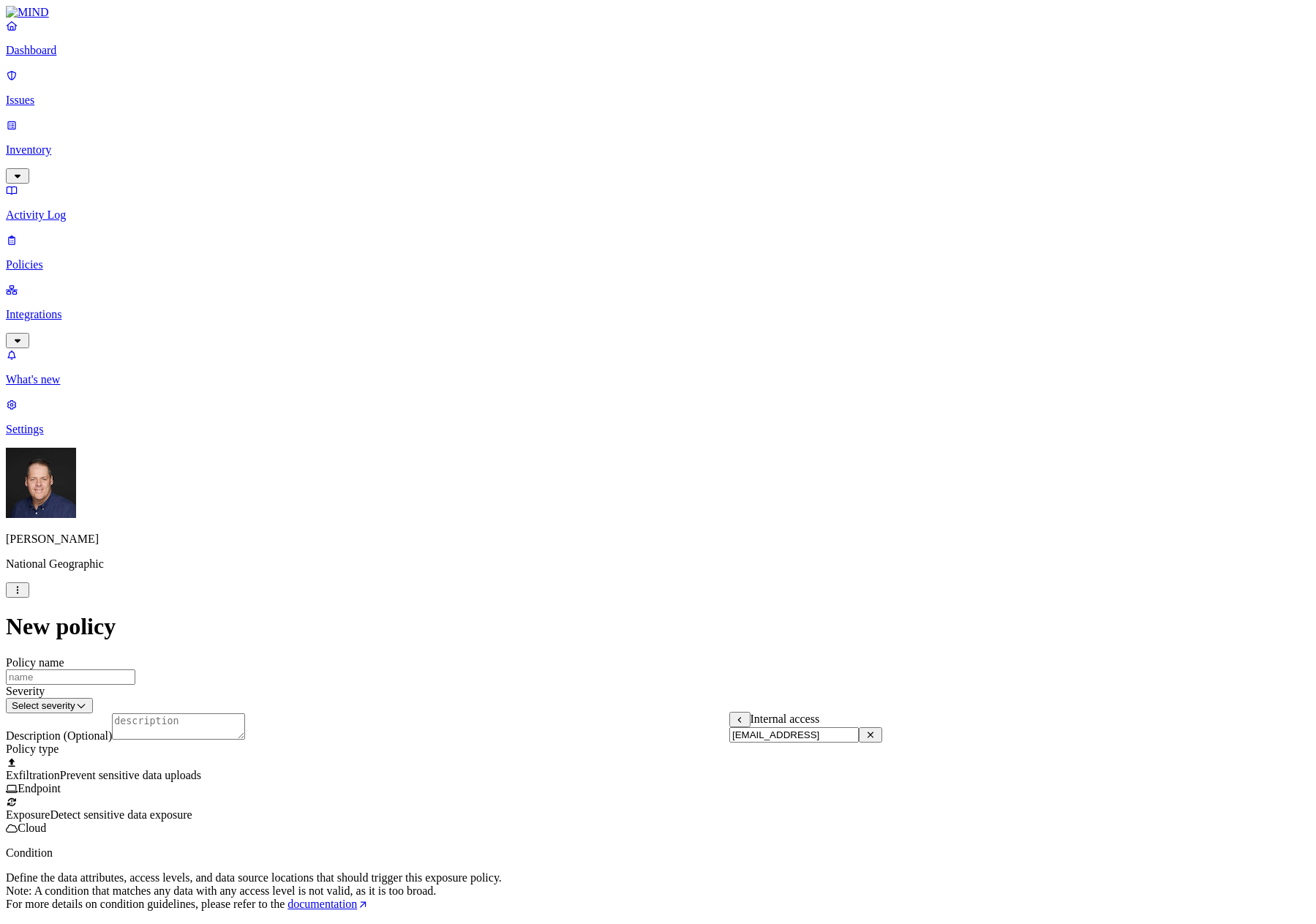
type input "[EMAIL_ADDRESS][DOMAIN_NAME]"
click at [859, 743] on input "[EMAIL_ADDRESS][DOMAIN_NAME]" at bounding box center [794, 735] width 129 height 15
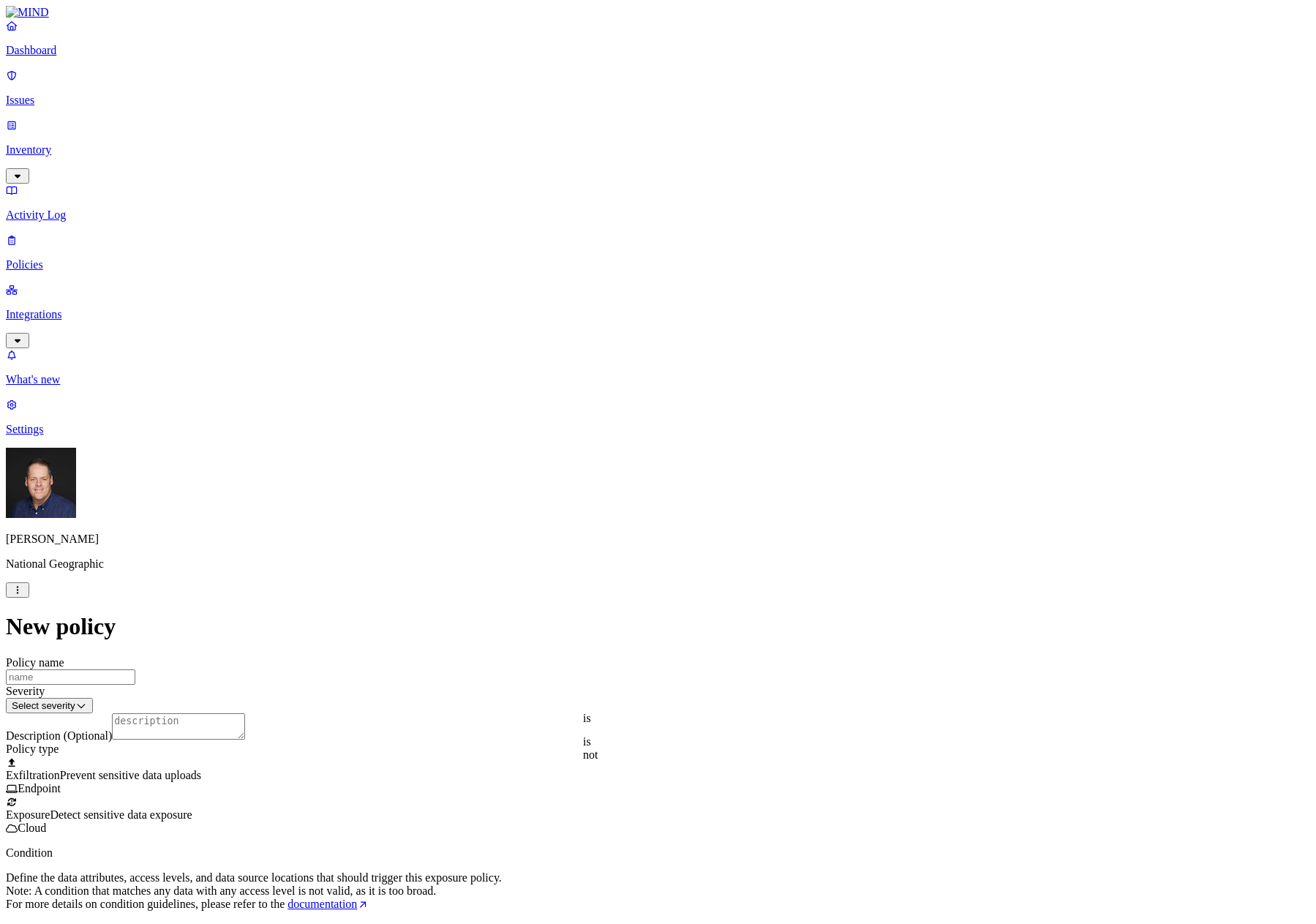
click at [756, 748] on label "AND" at bounding box center [743, 741] width 26 height 13
click at [769, 771] on label "External access" at bounding box center [750, 763] width 39 height 26
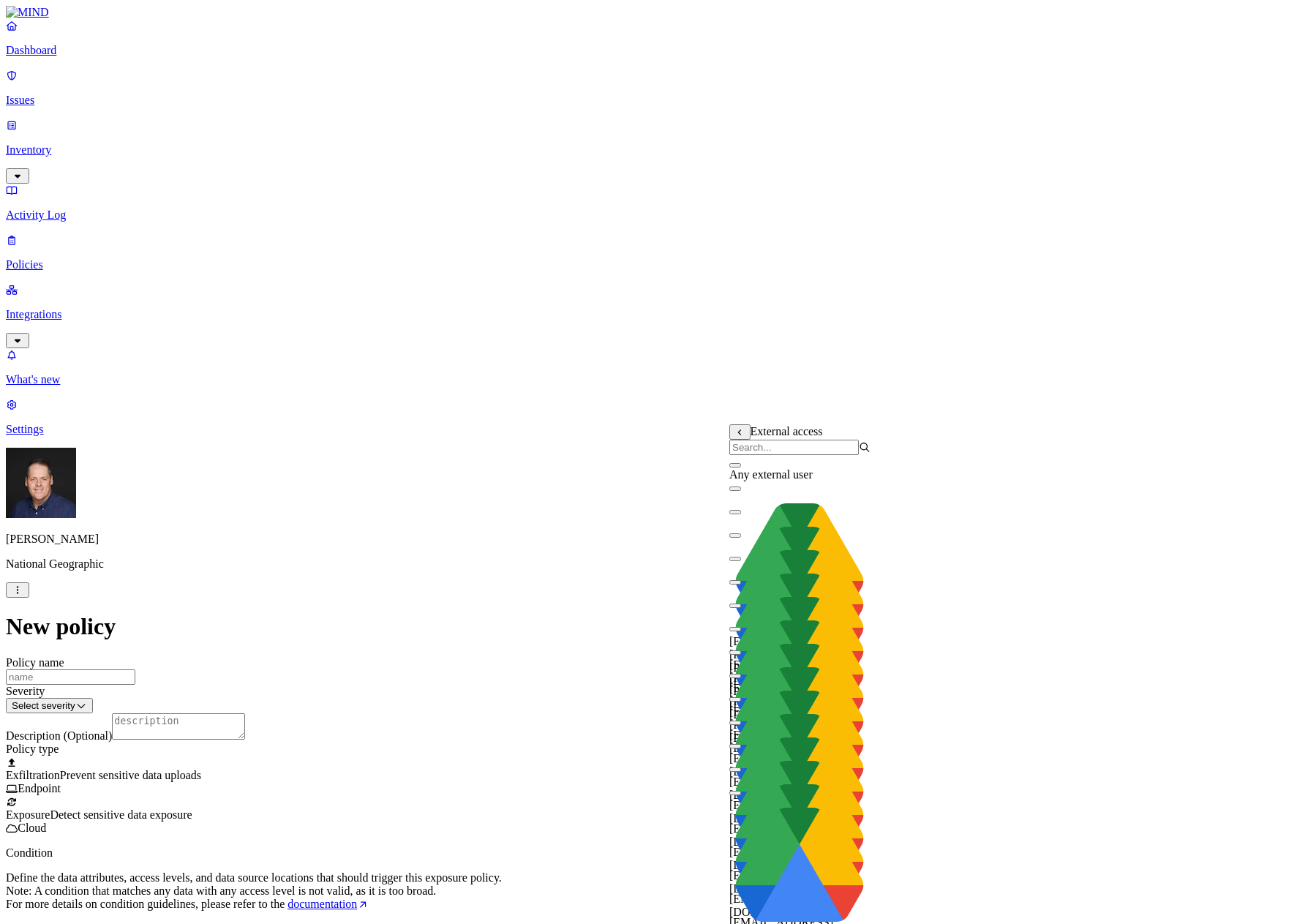
click at [740, 467] on button "button" at bounding box center [736, 465] width 12 height 4
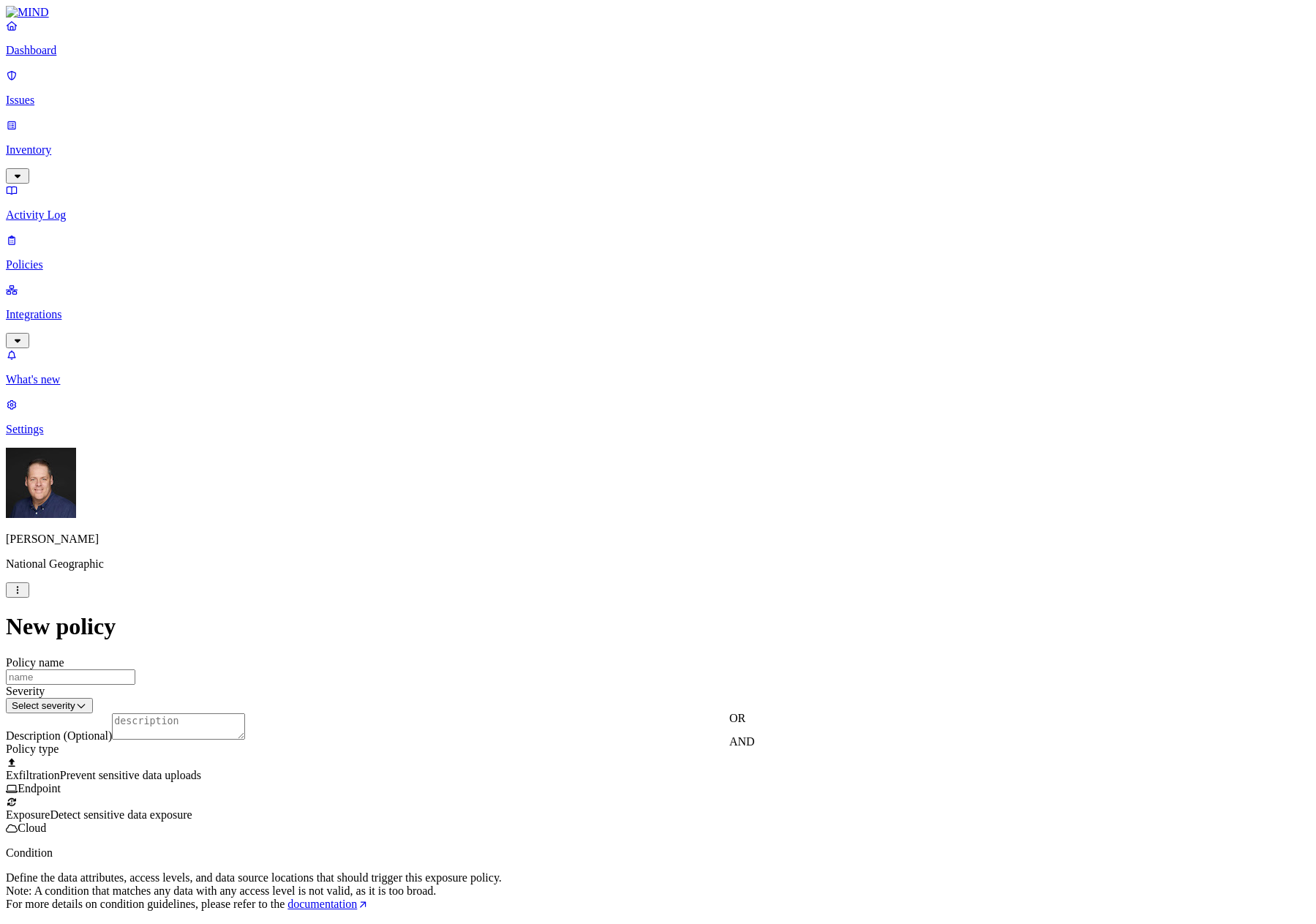
click at [772, 748] on label "OR" at bounding box center [763, 741] width 16 height 13
click at [785, 821] on label "Public access" at bounding box center [770, 810] width 30 height 26
click at [821, 773] on label "Anyone with link" at bounding box center [791, 763] width 73 height 26
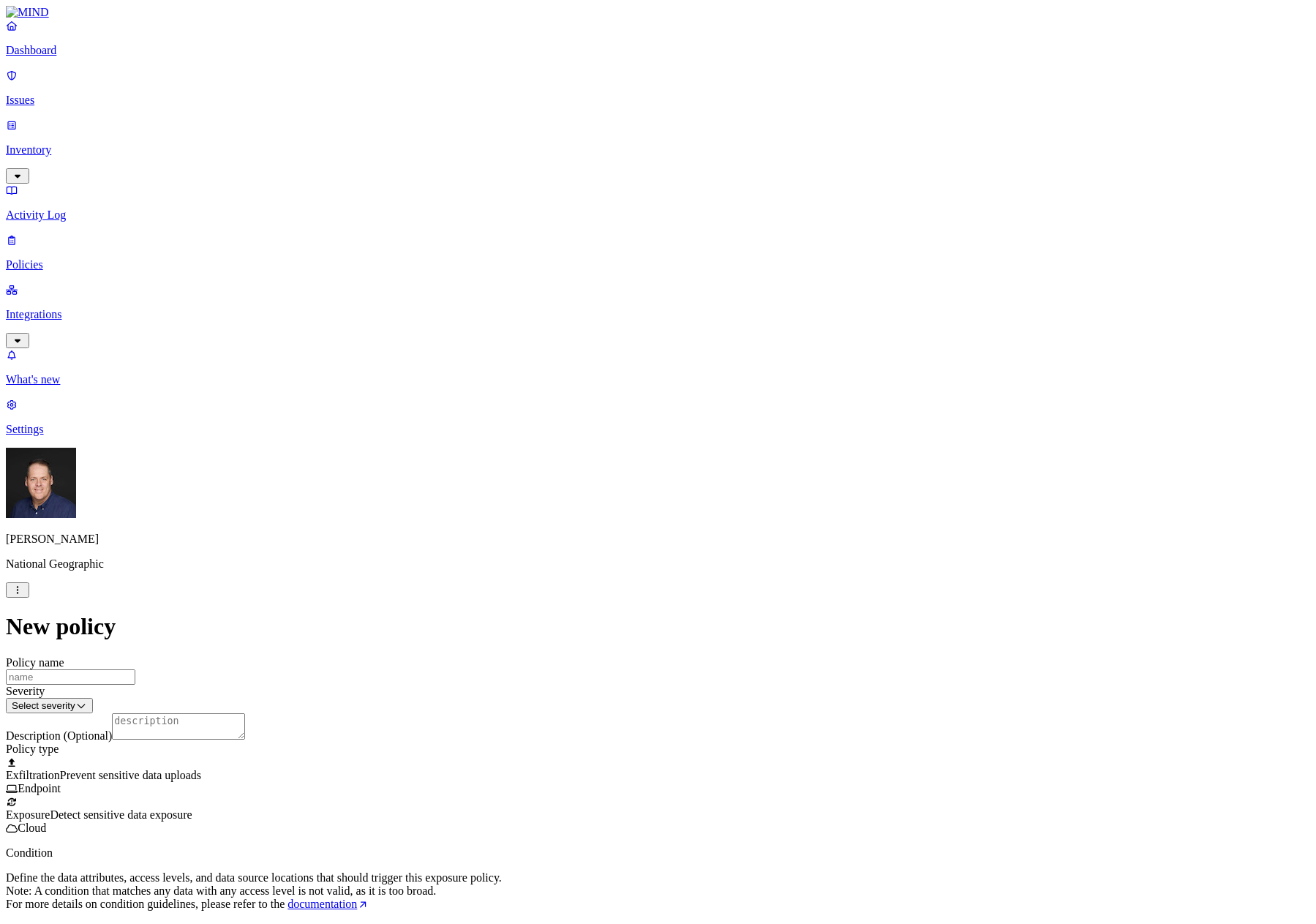
click at [135, 669] on input "Policy name" at bounding box center [70, 677] width 129 height 15
type input "Former Employee -[GEOGRAPHIC_DATA]"
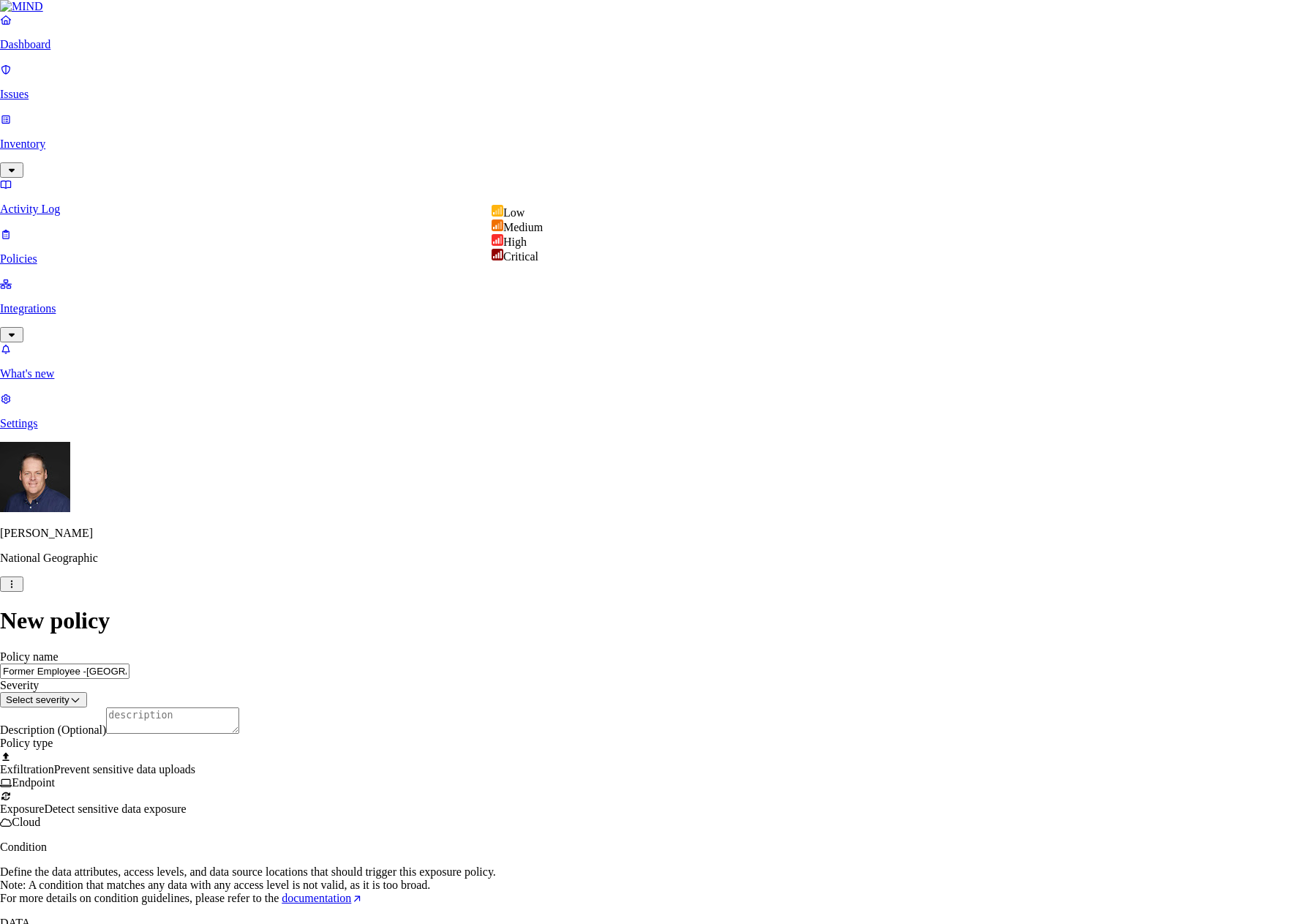
click at [936, 180] on html "Dashboard Issues Inventory Activity Log Policies Integrations What's new 1 Sett…" at bounding box center [658, 768] width 1316 height 1537
select select "4"
drag, startPoint x: 709, startPoint y: 289, endPoint x: 708, endPoint y: 305, distance: 16.0
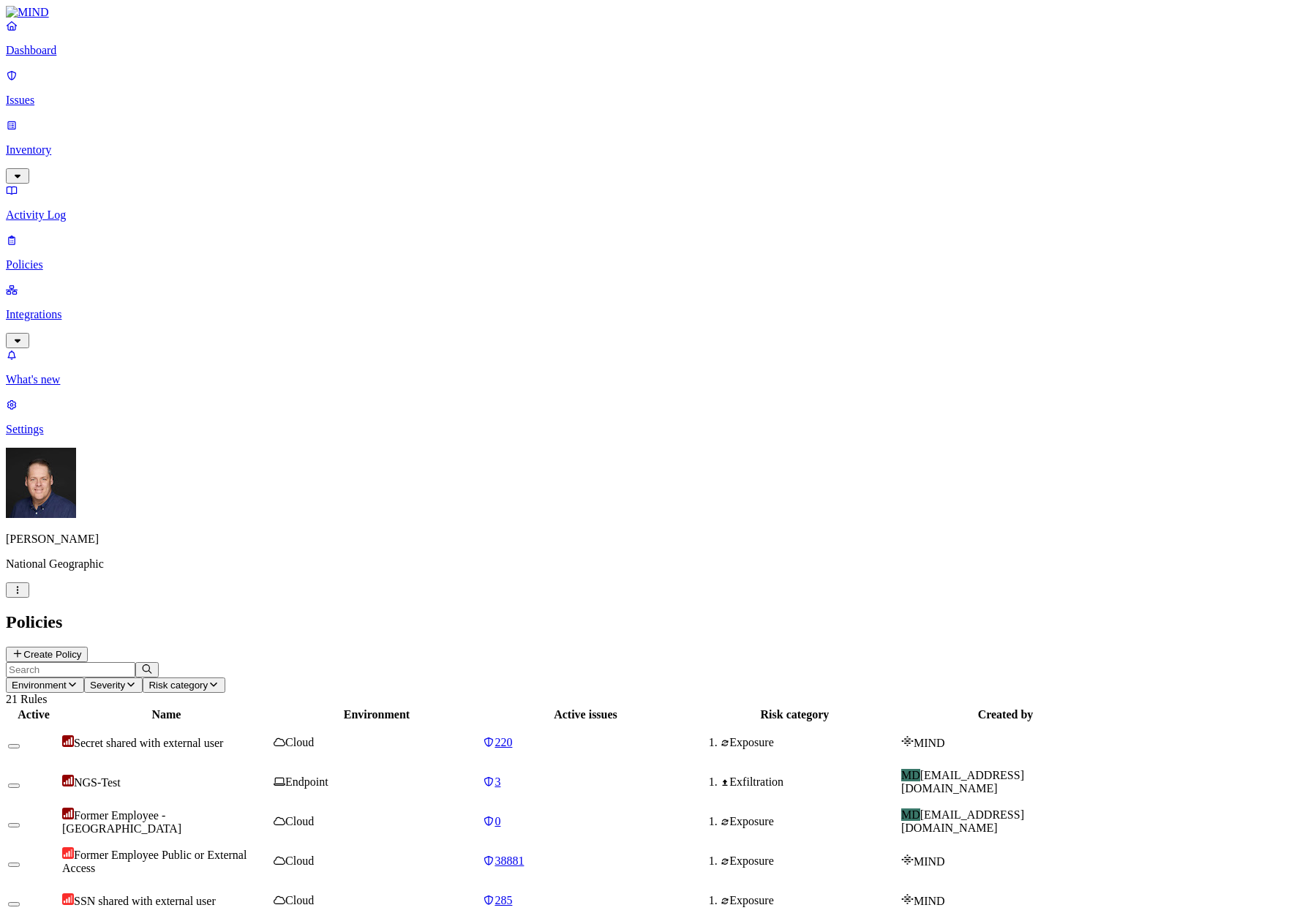
click at [181, 809] on span "Former Employee -[GEOGRAPHIC_DATA]" at bounding box center [122, 822] width 119 height 26
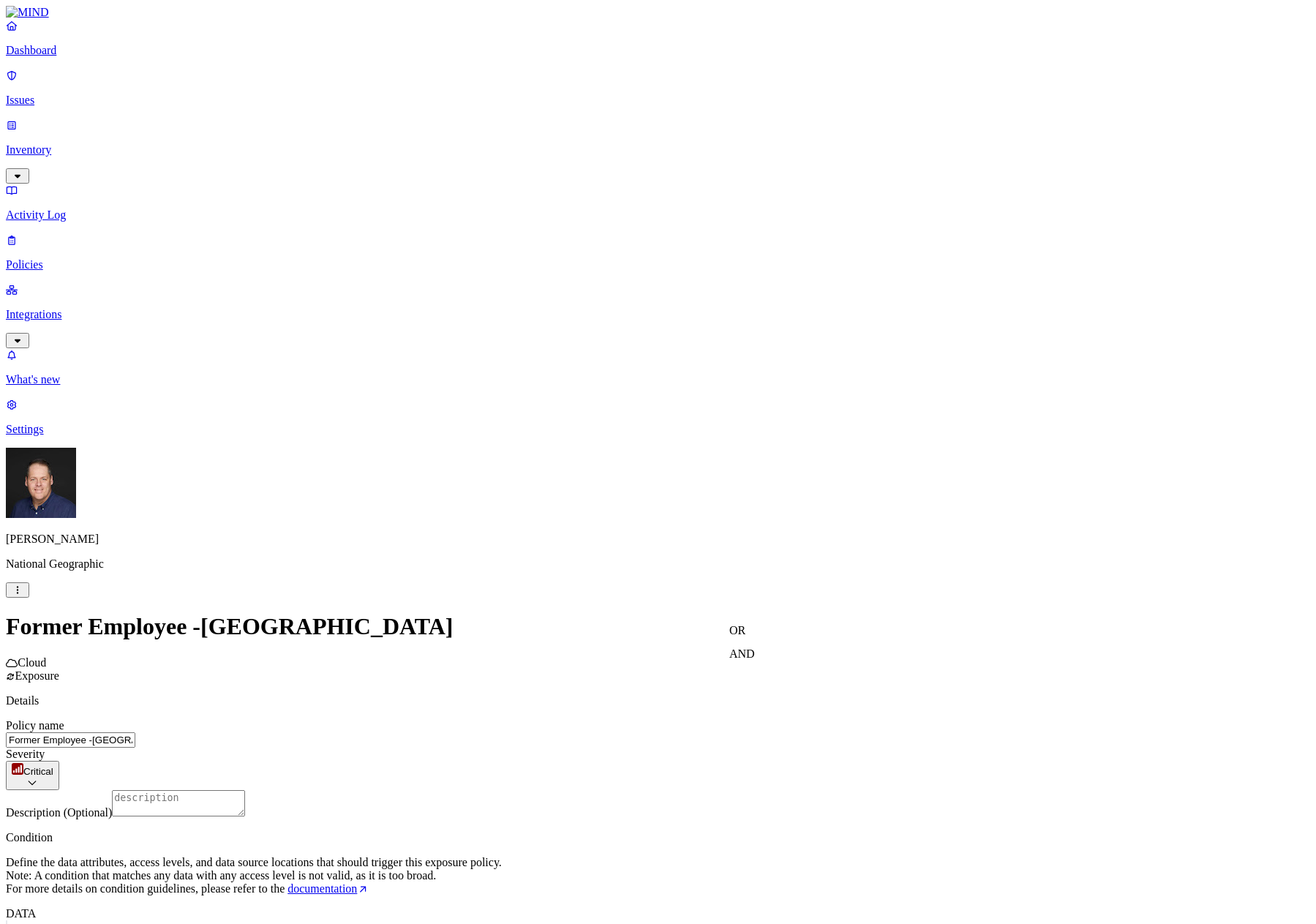
click at [745, 637] on label "OR" at bounding box center [738, 630] width 16 height 13
click at [766, 664] on label "Internal access" at bounding box center [748, 652] width 37 height 26
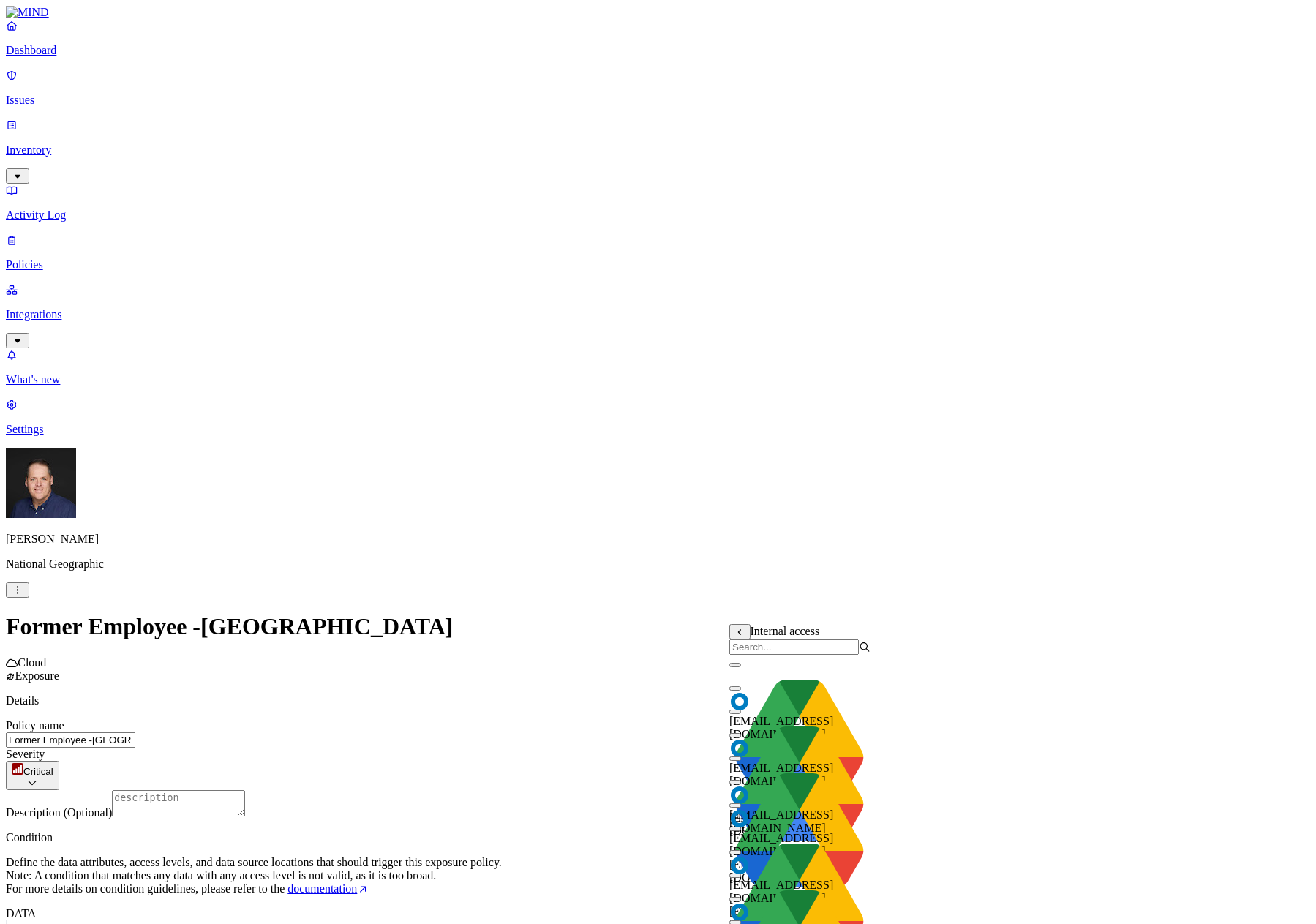
click at [821, 649] on input "search" at bounding box center [794, 647] width 129 height 15
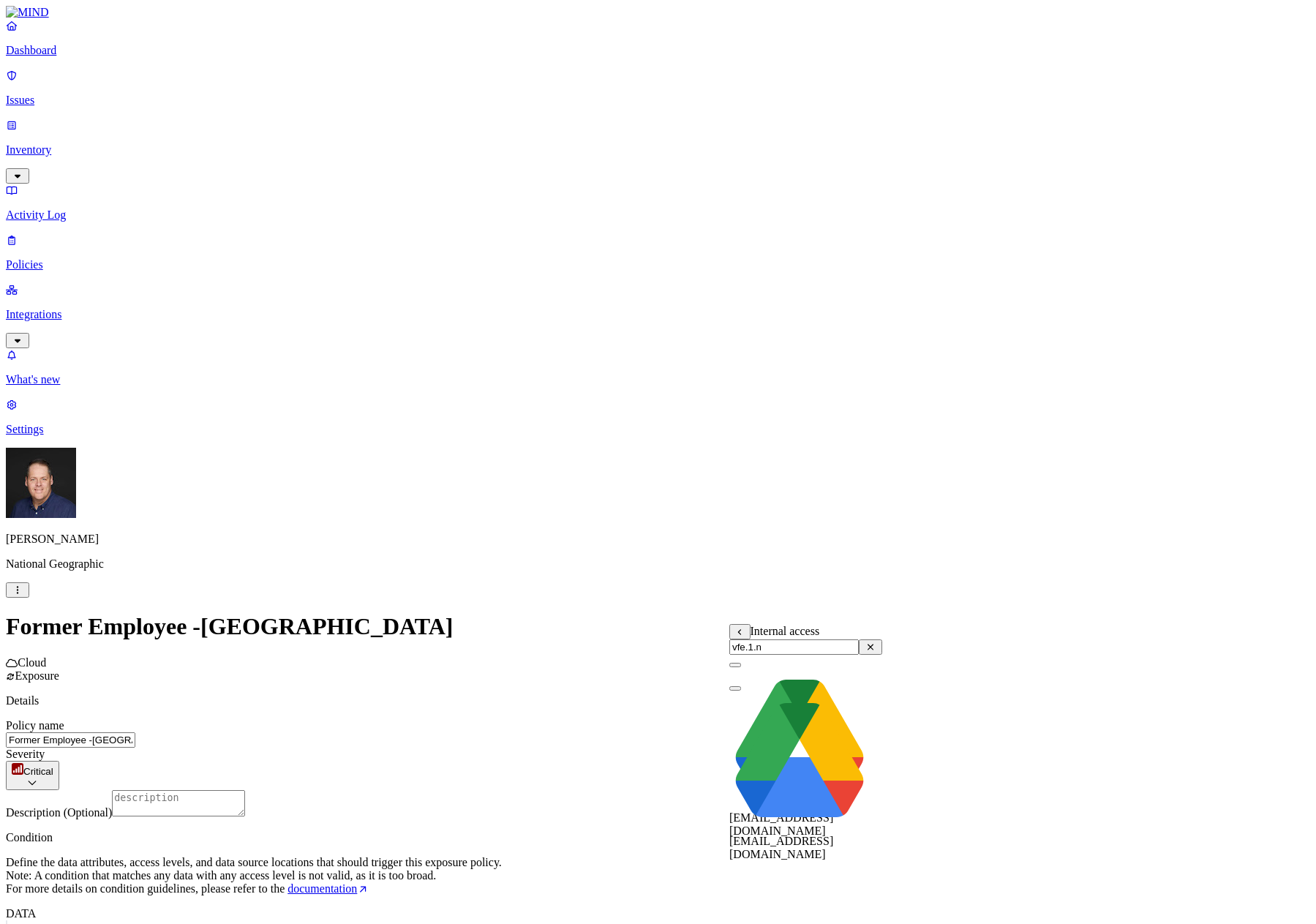
type input "vfe.1.n"
